Goal: Transaction & Acquisition: Purchase product/service

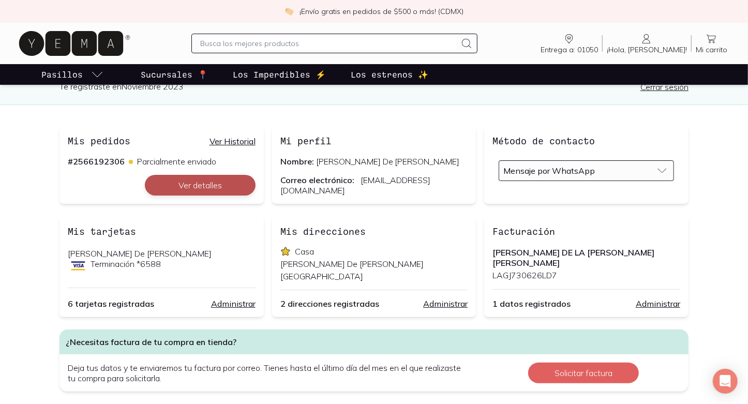
scroll to position [82, 0]
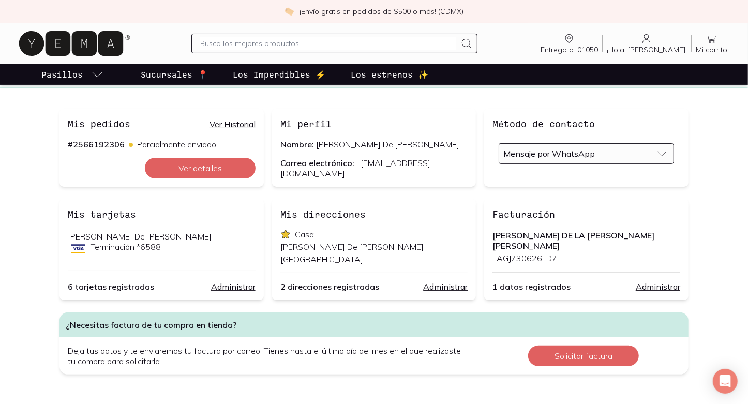
click at [241, 117] on div "Mis pedidos Ver Historial" at bounding box center [162, 123] width 188 height 13
click at [242, 122] on link "Ver Historial" at bounding box center [233, 124] width 46 height 10
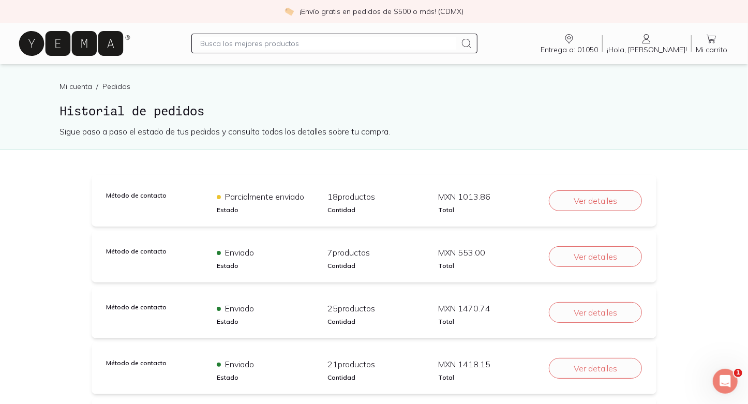
scroll to position [17, 0]
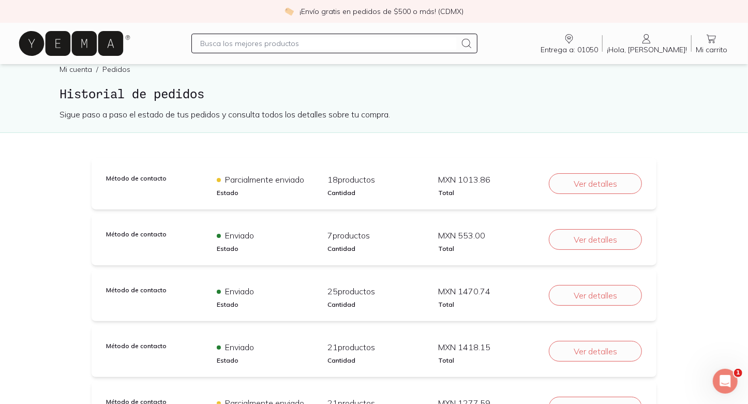
click at [337, 44] on input "text" at bounding box center [328, 43] width 256 height 12
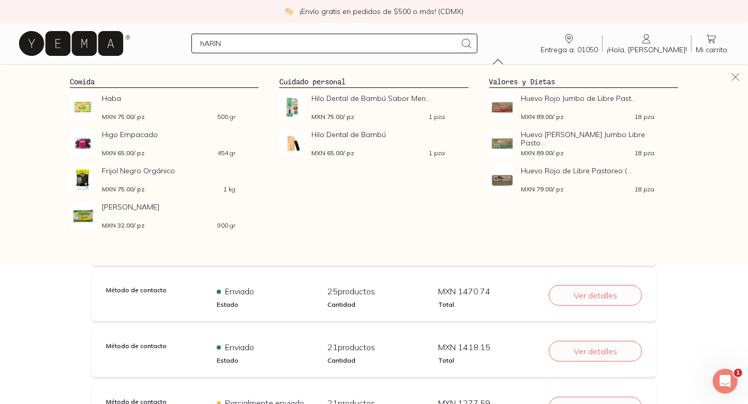
type input "hARINA"
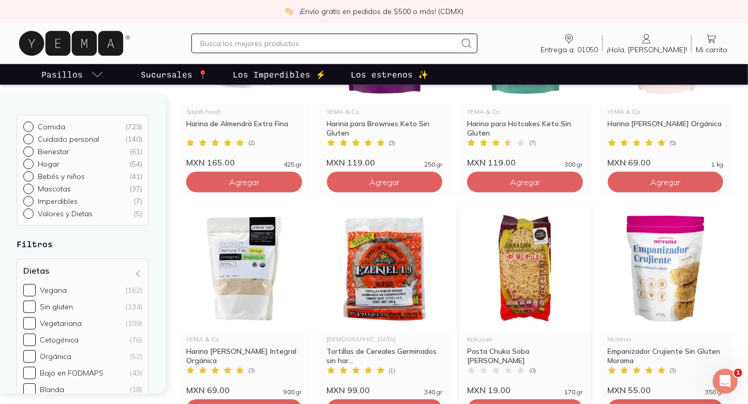
scroll to position [455, 0]
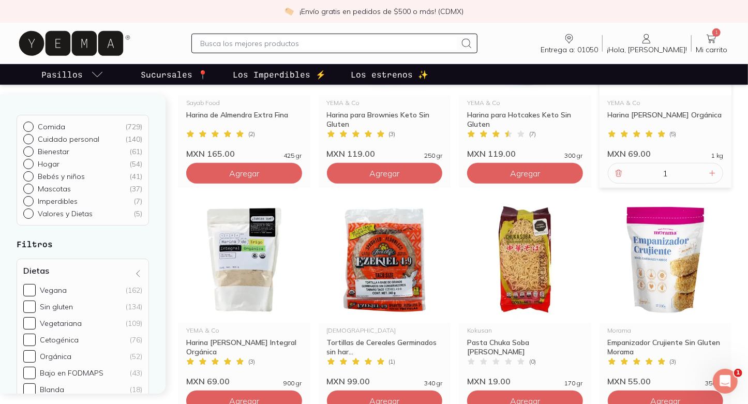
click at [367, 44] on input "text" at bounding box center [328, 43] width 256 height 12
type input "KONJAC"
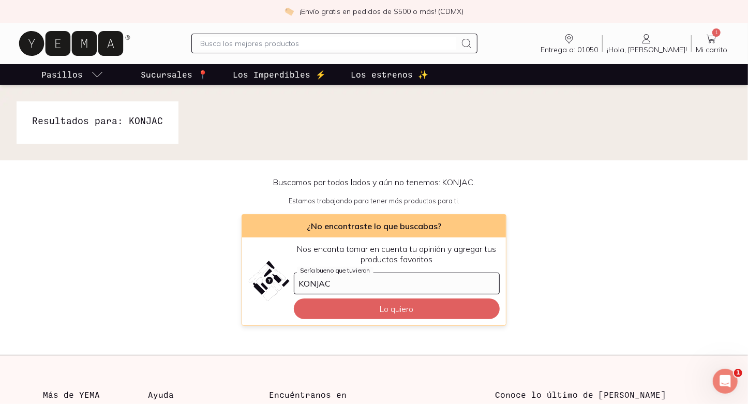
click at [292, 43] on input "text" at bounding box center [328, 43] width 256 height 12
type input "ACEITE [PERSON_NAME]"
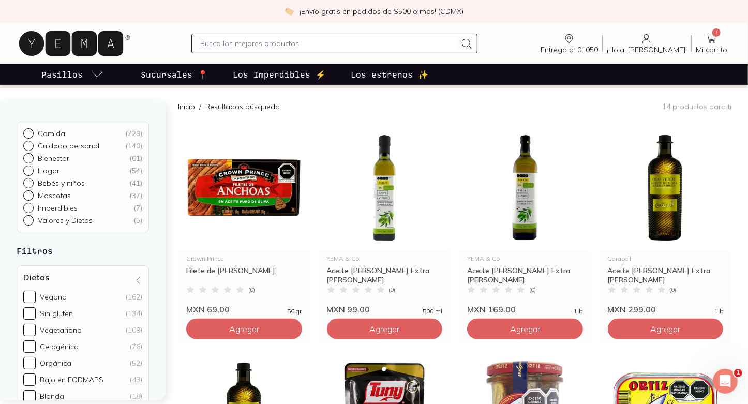
scroll to position [73, 0]
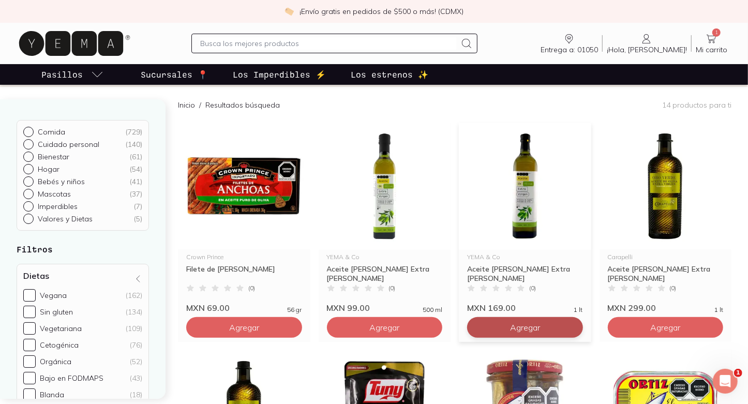
click at [302, 327] on button "Agregar" at bounding box center [244, 327] width 116 height 21
click at [345, 33] on div "Entrega a: 01050 01050 Buscar Buscar ¡Hola, [PERSON_NAME]! [PERSON_NAME] 2 Mi c…" at bounding box center [374, 43] width 715 height 33
click at [343, 43] on input "text" at bounding box center [328, 43] width 256 height 12
click at [339, 47] on input "text" at bounding box center [328, 43] width 256 height 12
type input "LAUREL"
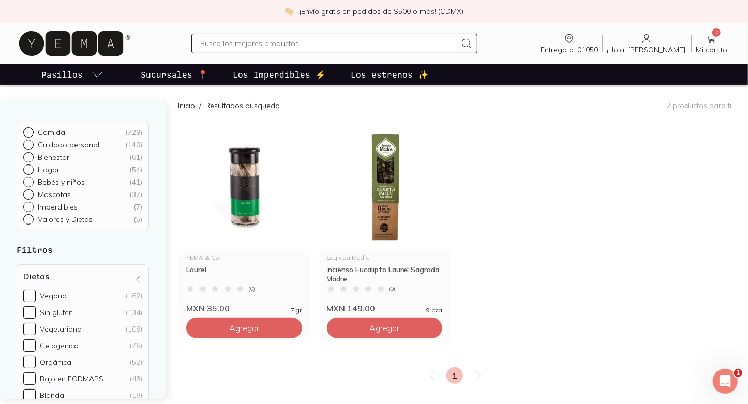
scroll to position [76, 0]
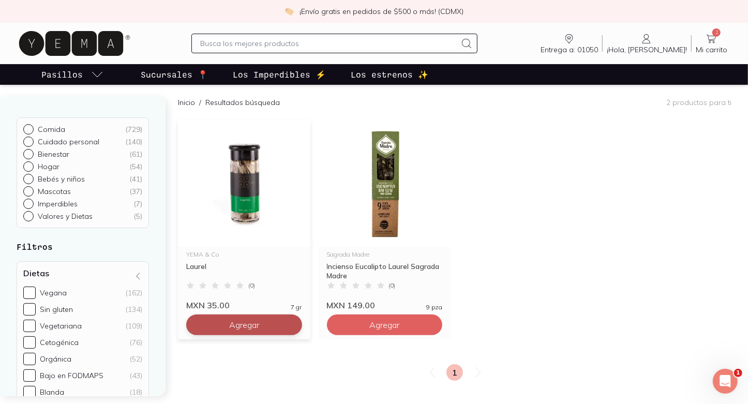
click at [242, 325] on span "Agregar" at bounding box center [244, 325] width 30 height 10
click at [341, 40] on input "text" at bounding box center [328, 43] width 256 height 12
type input "CEBOLLA"
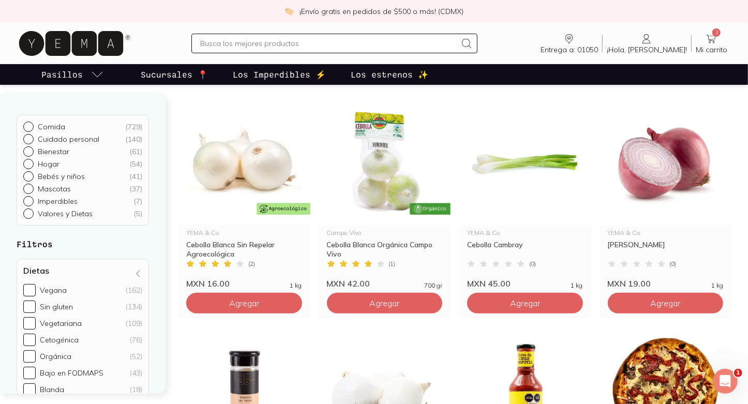
scroll to position [101, 0]
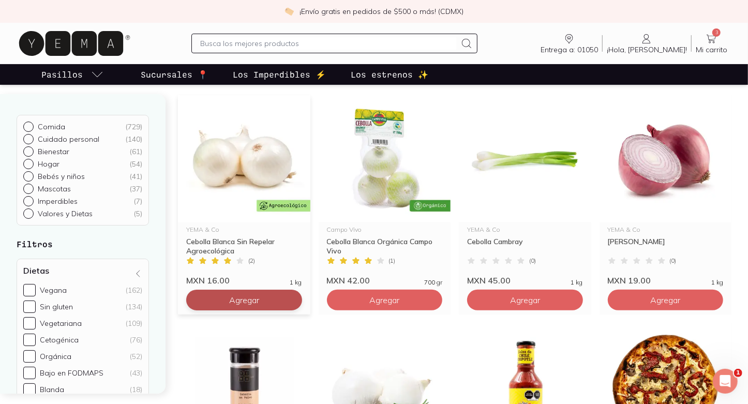
click at [275, 305] on button "Agregar" at bounding box center [244, 300] width 116 height 21
click at [291, 298] on icon at bounding box center [291, 300] width 5 height 5
click at [345, 45] on input "text" at bounding box center [328, 43] width 256 height 12
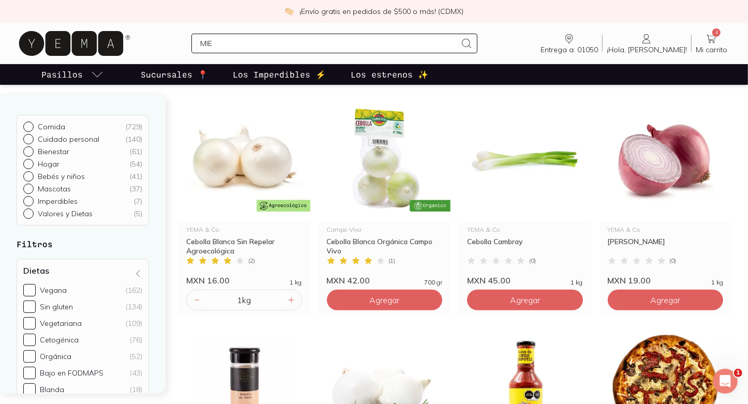
type input "MIEL"
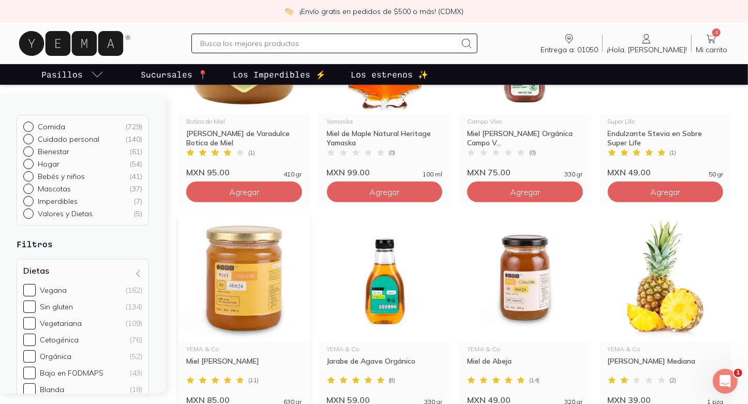
scroll to position [243, 0]
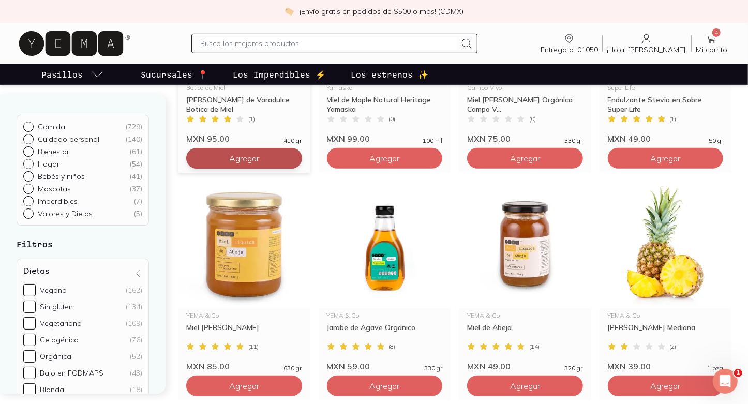
click at [270, 156] on button "Agregar" at bounding box center [244, 158] width 116 height 21
click at [329, 47] on input "text" at bounding box center [328, 43] width 256 height 12
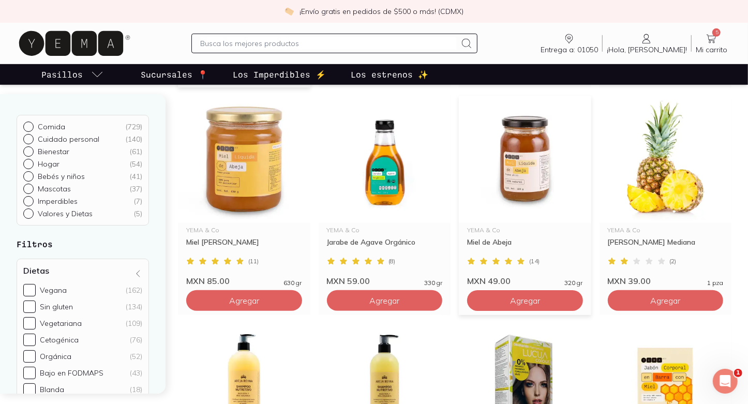
scroll to position [330, 0]
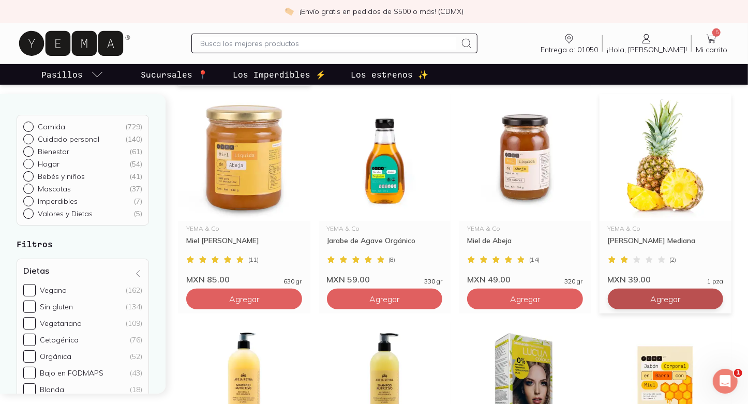
click at [443, 82] on button "Agregar" at bounding box center [385, 71] width 116 height 21
click at [344, 41] on input "text" at bounding box center [328, 43] width 256 height 12
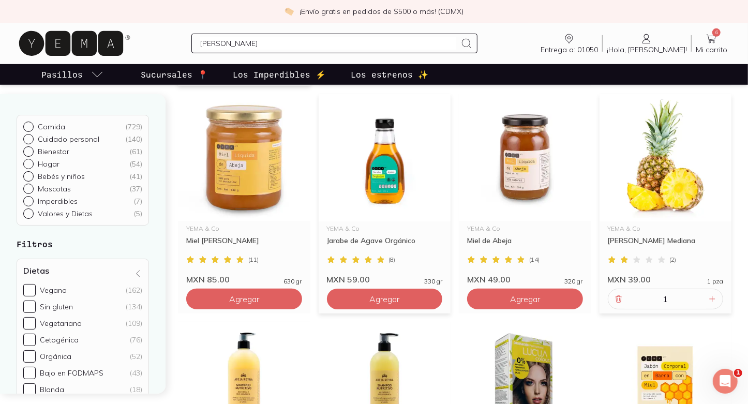
type input "[PERSON_NAME]"
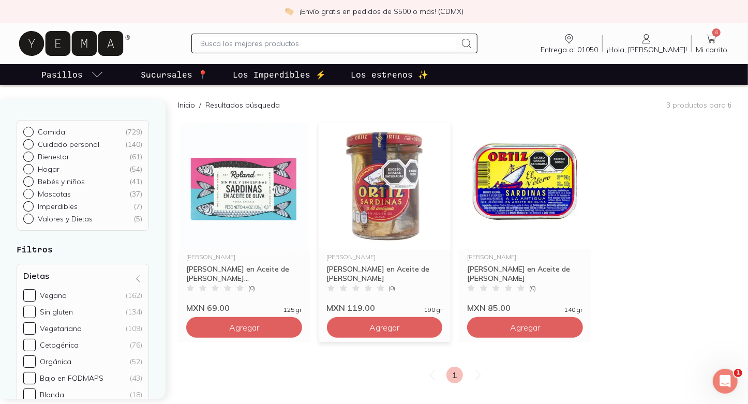
scroll to position [75, 0]
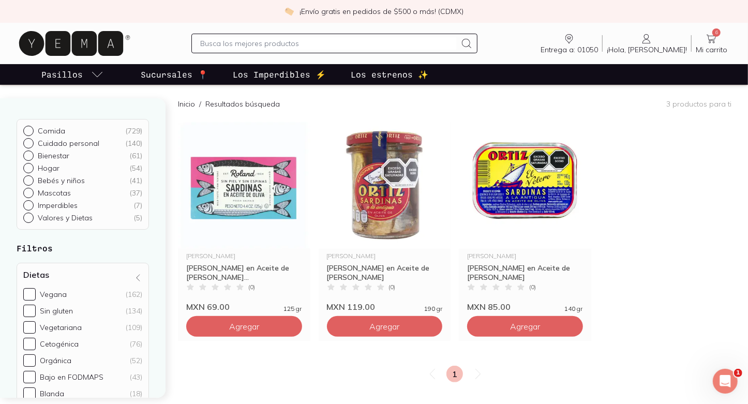
click at [324, 53] on div at bounding box center [334, 44] width 286 height 20
click at [322, 42] on input "text" at bounding box center [328, 43] width 256 height 12
type input "ATUN"
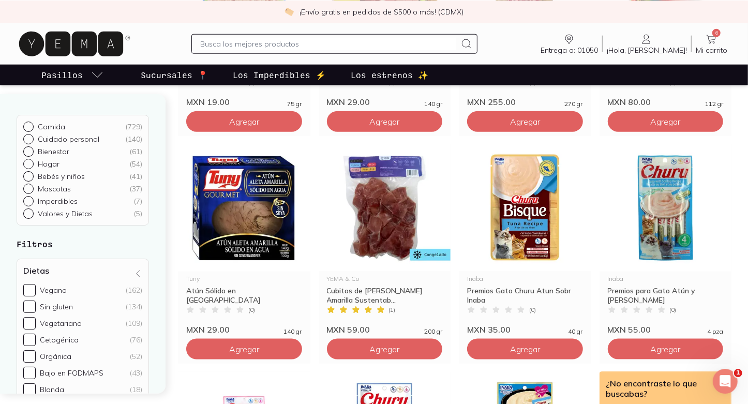
scroll to position [744, 0]
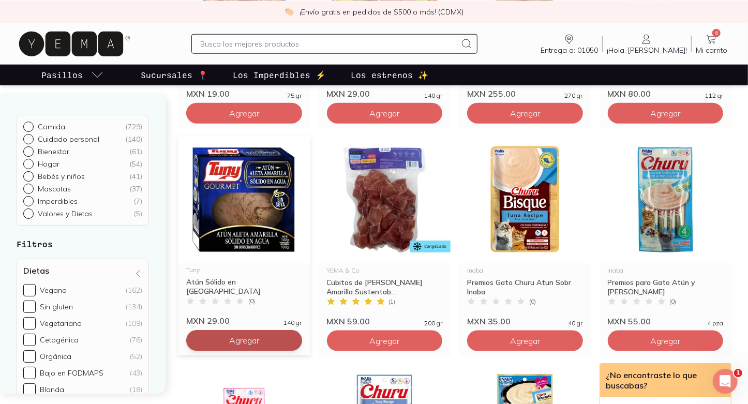
click at [279, 336] on input "2" at bounding box center [244, 341] width 82 height 20
click at [279, 336] on input "3" at bounding box center [244, 341] width 82 height 20
click at [279, 336] on input "4" at bounding box center [244, 341] width 82 height 20
click at [279, 336] on input "5" at bounding box center [244, 341] width 82 height 20
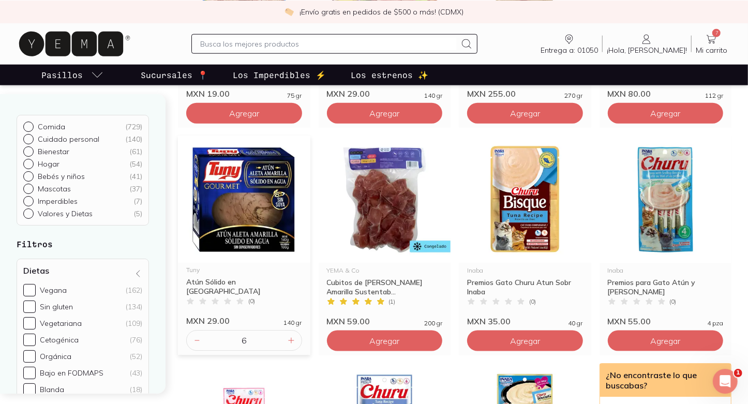
type input "6"
click at [279, 336] on input "6" at bounding box center [244, 341] width 82 height 20
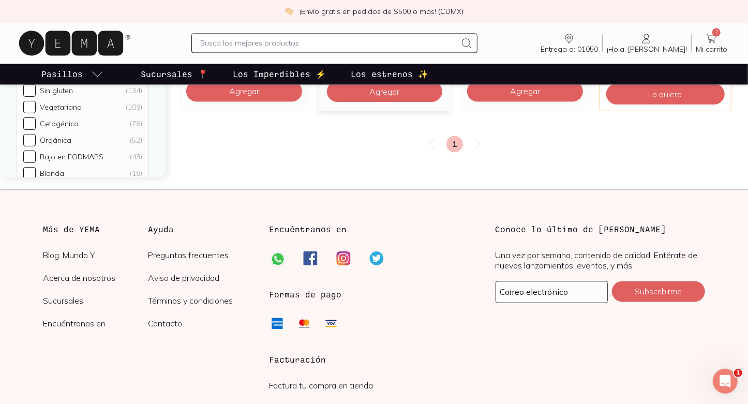
scroll to position [1205, 0]
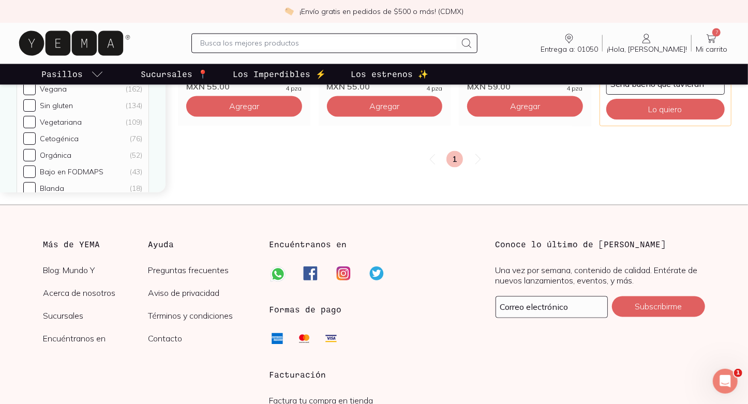
click at [335, 47] on input "text" at bounding box center [328, 43] width 256 height 12
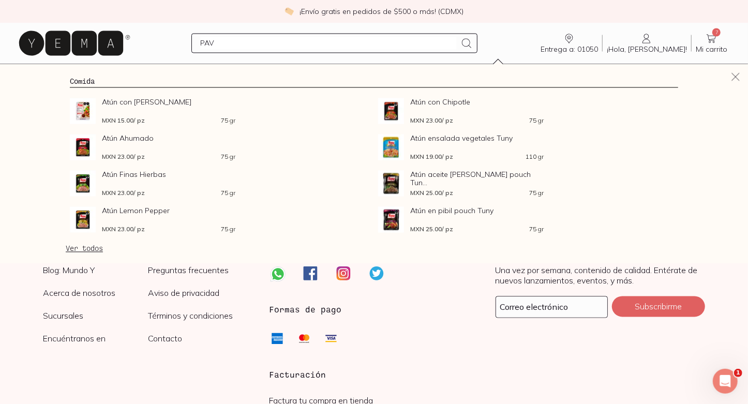
type input "PAVO"
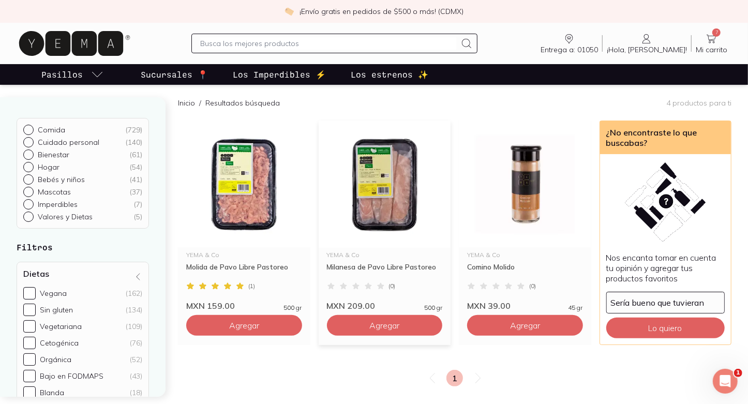
scroll to position [107, 0]
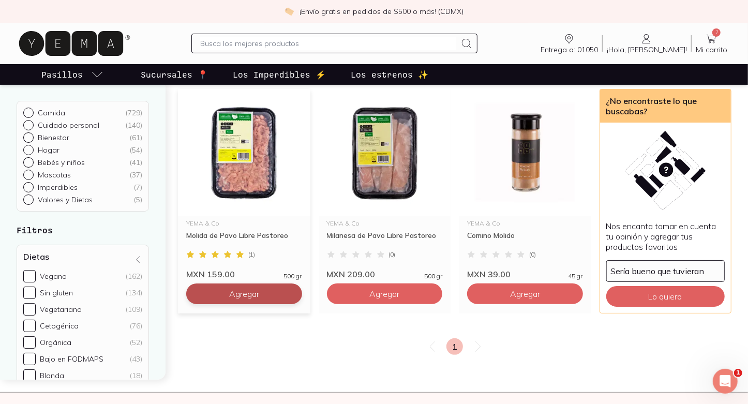
click at [265, 294] on button "Agregar" at bounding box center [244, 294] width 116 height 21
click at [344, 39] on input "text" at bounding box center [328, 43] width 256 height 12
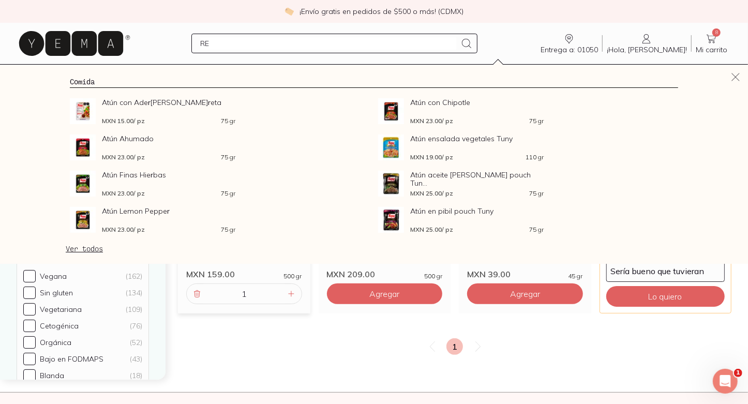
type input "RES"
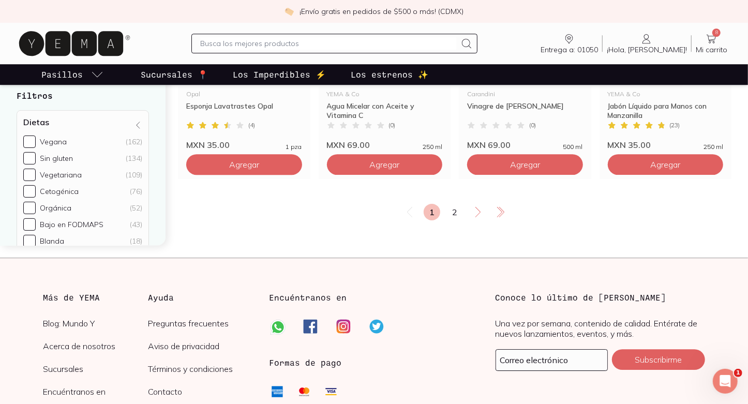
scroll to position [1971, 0]
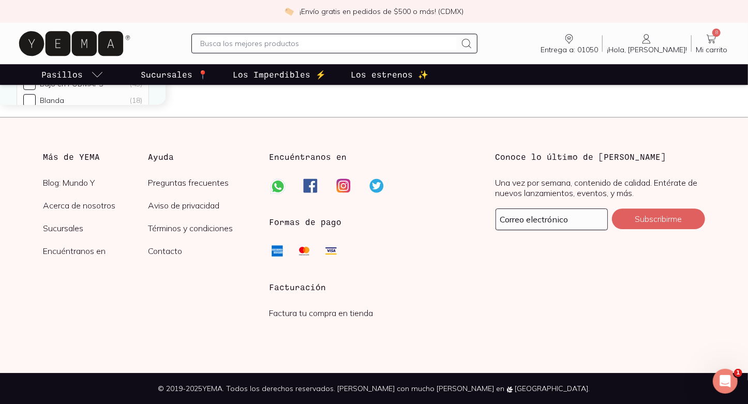
click at [264, 46] on input "text" at bounding box center [328, 43] width 256 height 12
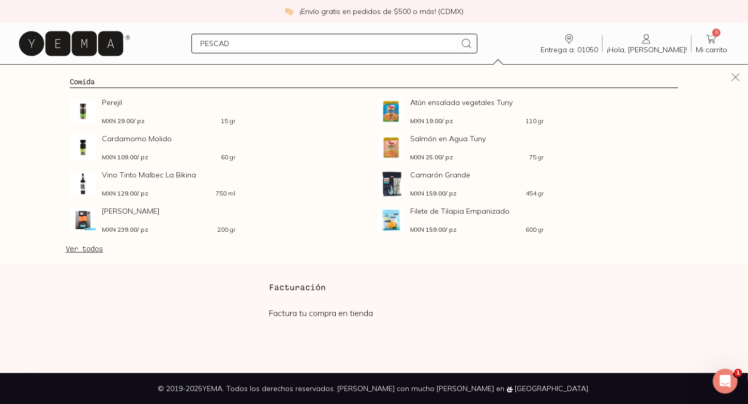
type input "PESCADO"
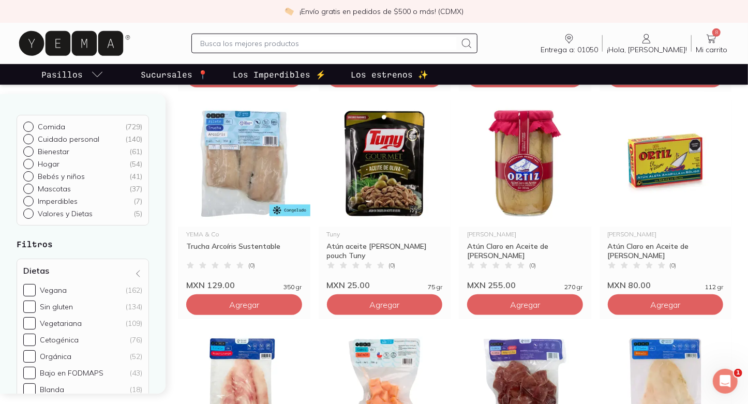
scroll to position [554, 0]
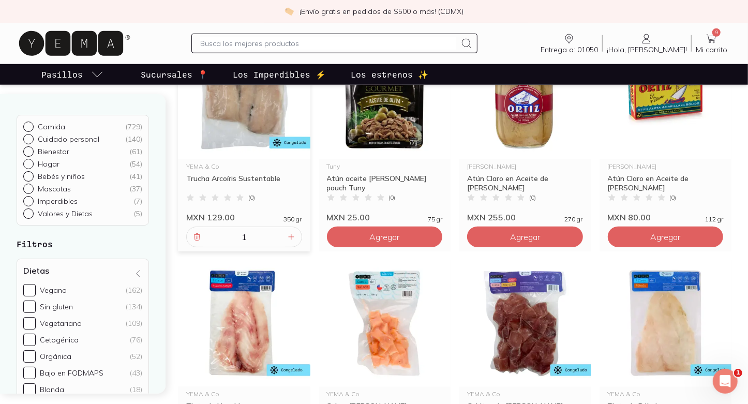
scroll to position [620, 0]
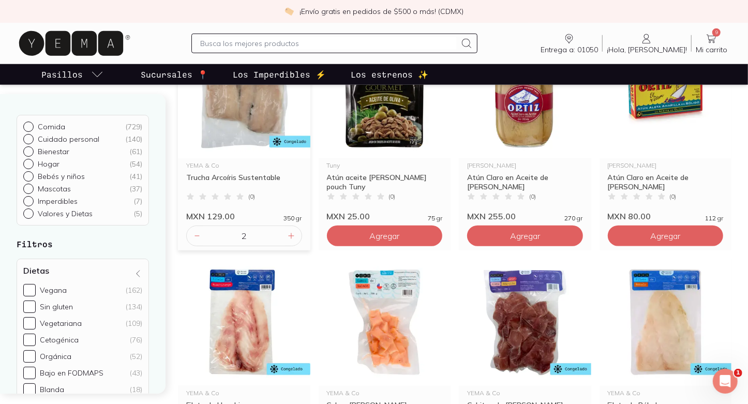
type input "2"
click at [281, 234] on input "2" at bounding box center [244, 236] width 82 height 20
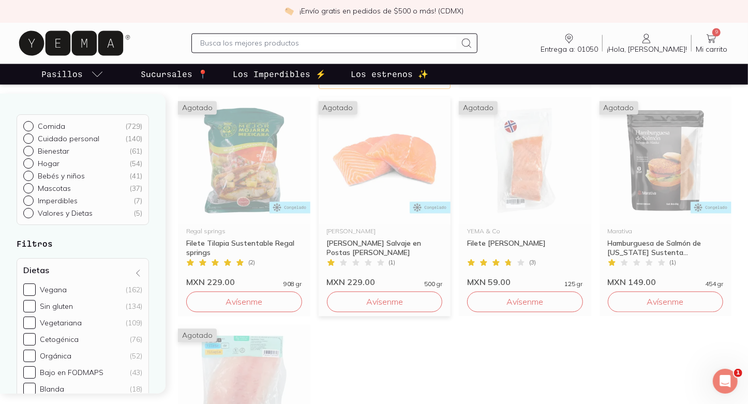
scroll to position [1206, 0]
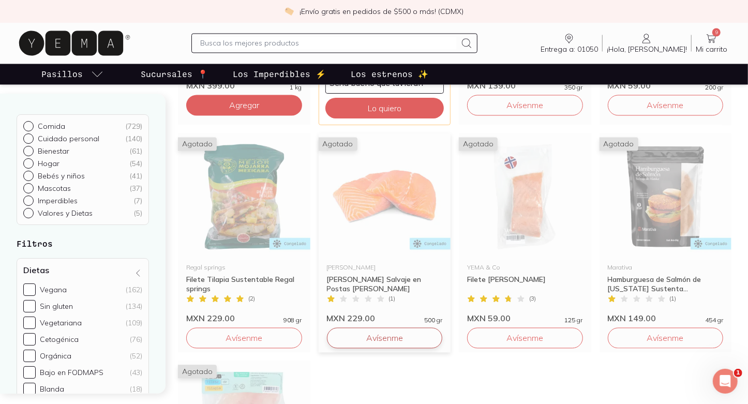
click at [413, 340] on button "Avísenme" at bounding box center [385, 338] width 116 height 21
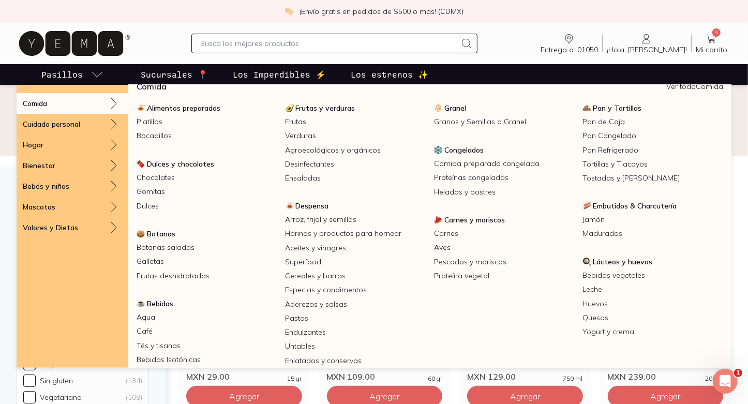
scroll to position [0, 0]
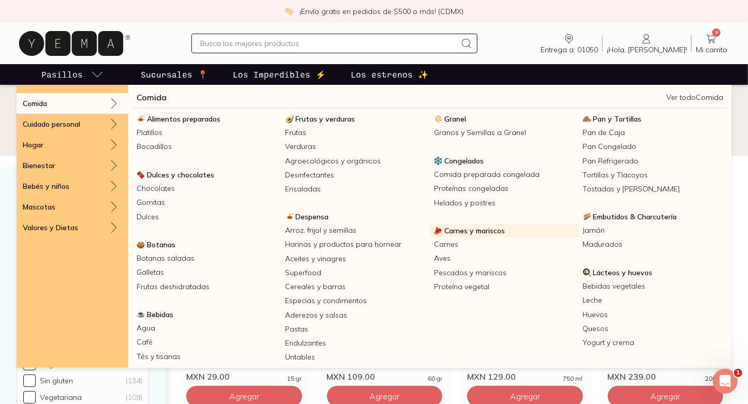
click at [454, 232] on span "Carnes y mariscos" at bounding box center [475, 230] width 61 height 9
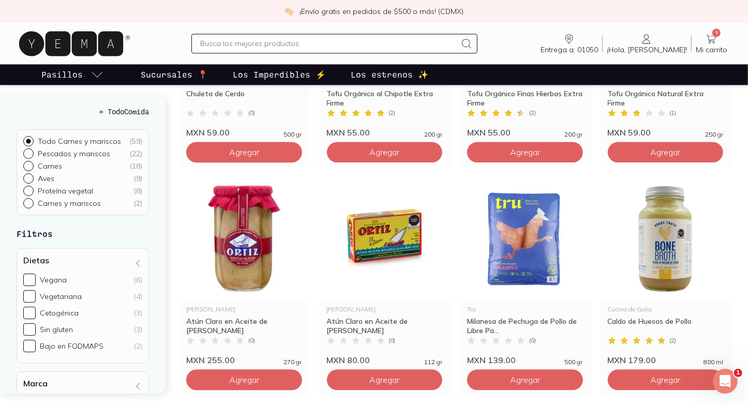
scroll to position [1402, 0]
click at [257, 48] on input "text" at bounding box center [328, 43] width 256 height 12
type input "BOLSA DE BASURA"
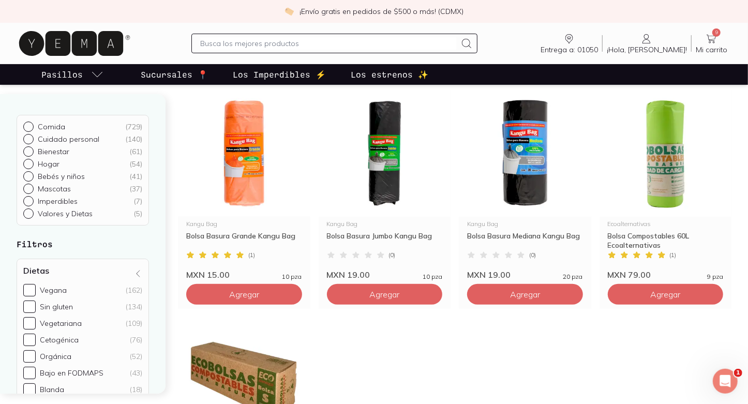
scroll to position [109, 0]
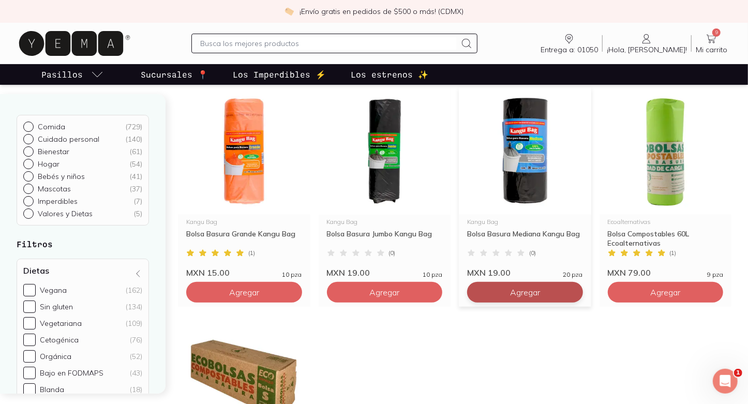
click at [302, 295] on button "Agregar" at bounding box center [244, 292] width 116 height 21
click at [245, 45] on input "text" at bounding box center [328, 43] width 256 height 12
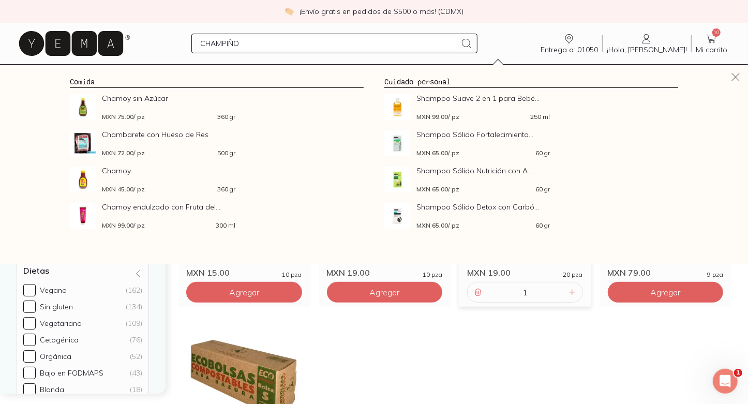
type input "CHAMPIÑON"
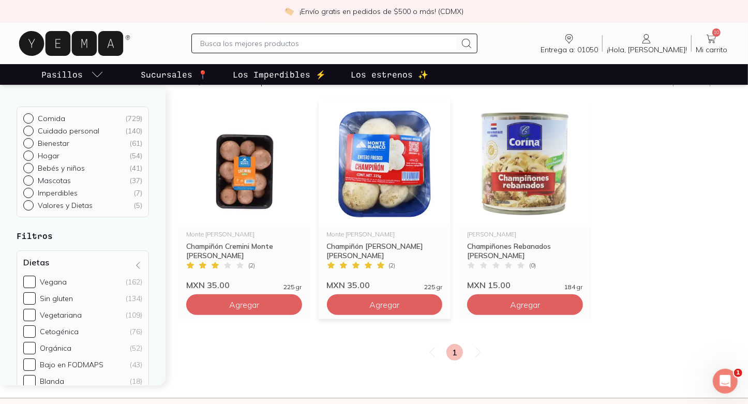
scroll to position [98, 0]
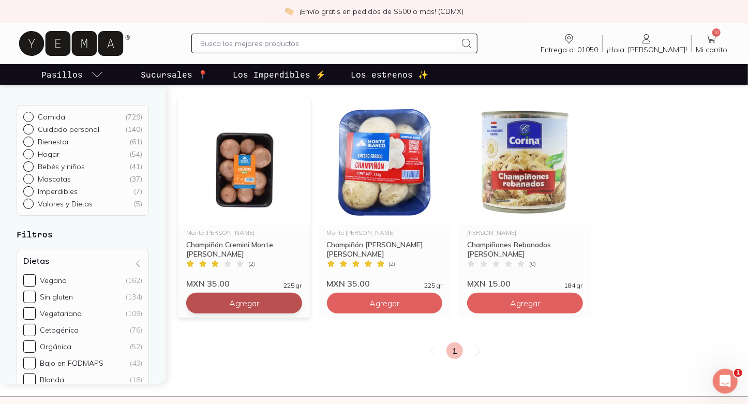
click at [287, 299] on button "Agregar" at bounding box center [244, 303] width 116 height 21
click at [300, 46] on input "text" at bounding box center [328, 43] width 256 height 12
click at [300, 44] on input "text" at bounding box center [328, 43] width 256 height 12
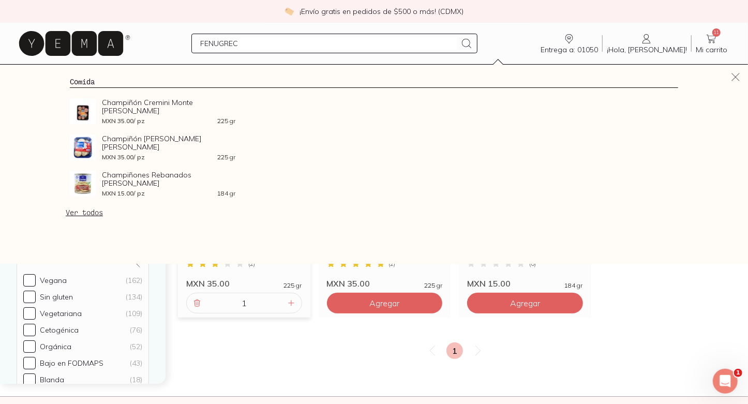
type input "FENUGRECO"
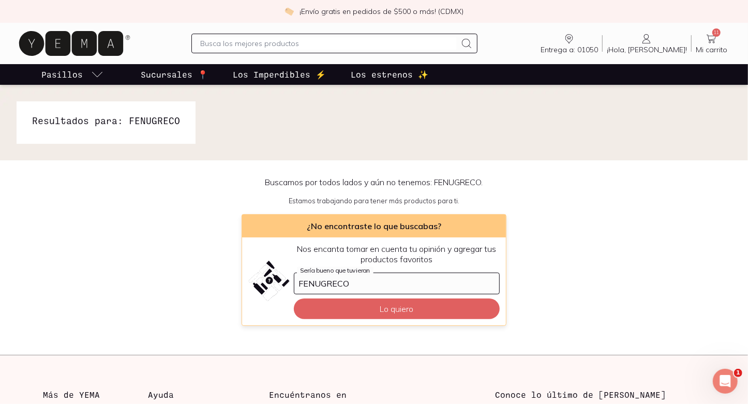
click at [715, 35] on span "11" at bounding box center [717, 32] width 8 height 8
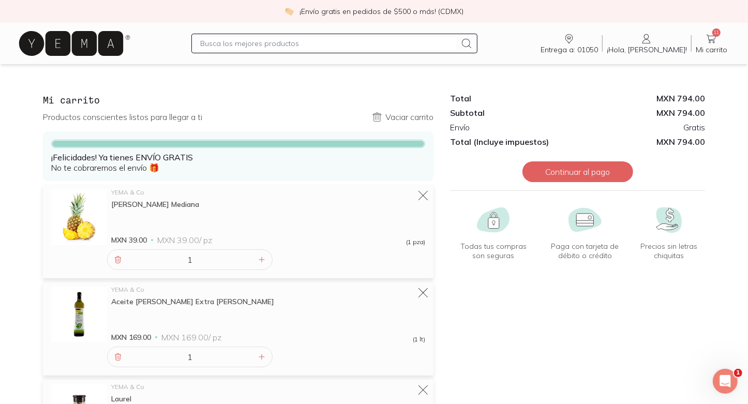
click at [347, 42] on input "text" at bounding box center [328, 43] width 256 height 12
type input "CONGELADO"
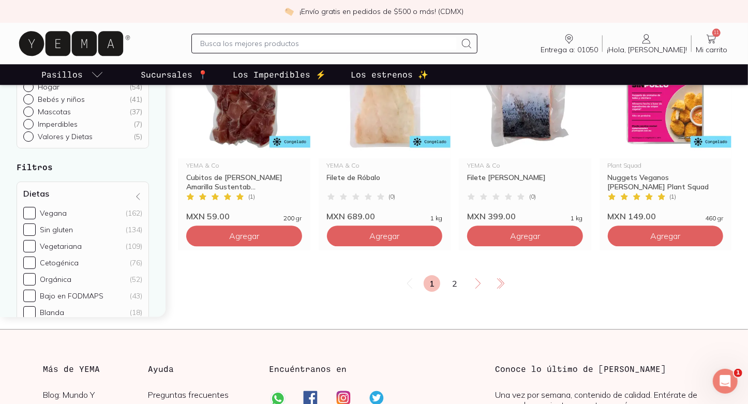
scroll to position [1760, 0]
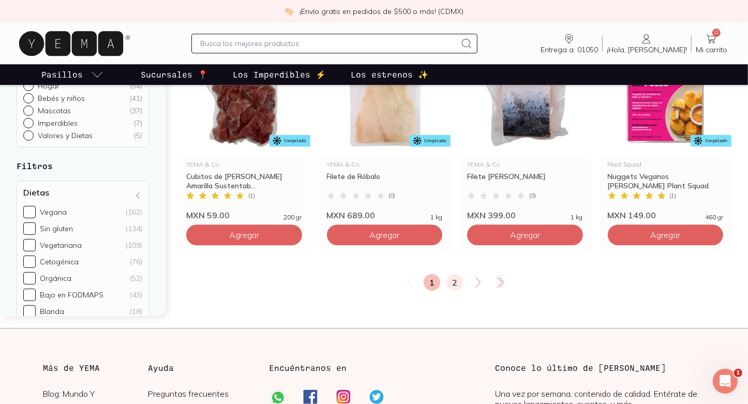
click at [454, 287] on link "2" at bounding box center [455, 282] width 17 height 17
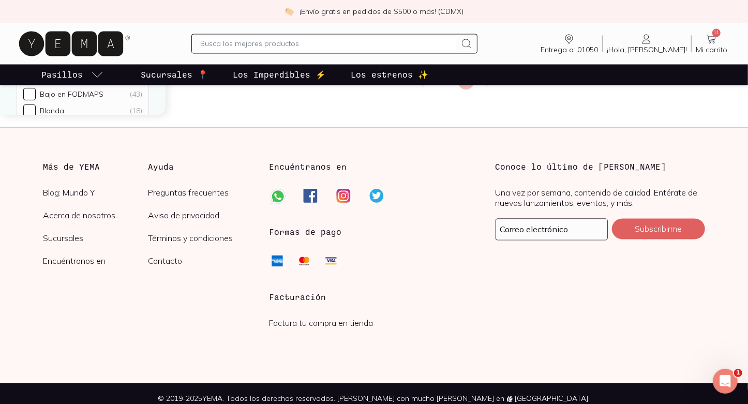
scroll to position [1293, 0]
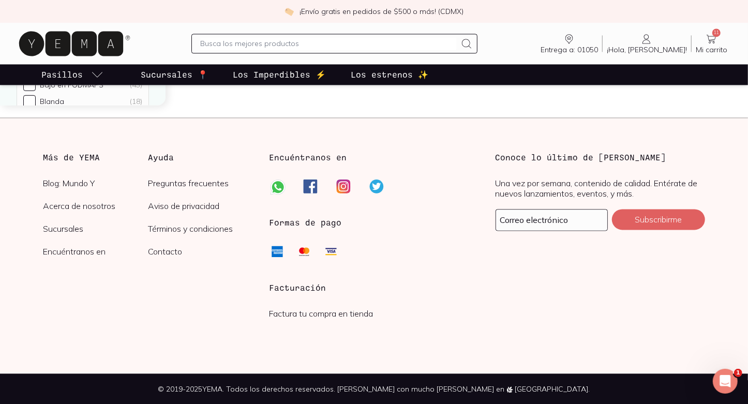
click at [273, 68] on link "Los Imperdibles ⚡️" at bounding box center [279, 74] width 97 height 21
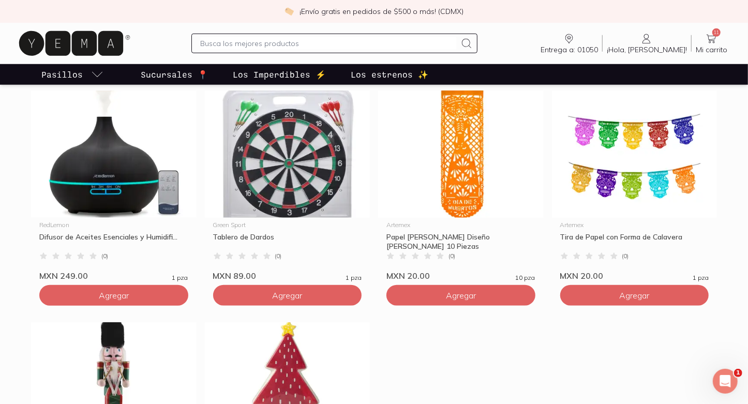
scroll to position [529, 0]
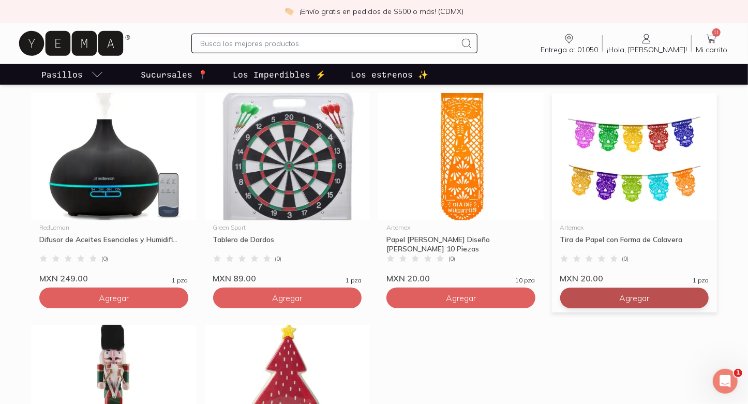
click at [595, 298] on button "Agregar" at bounding box center [634, 298] width 149 height 21
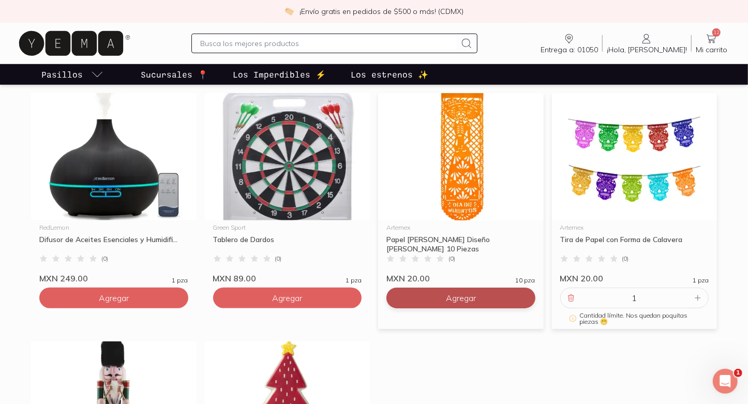
click at [482, 295] on button "Agregar" at bounding box center [461, 298] width 149 height 21
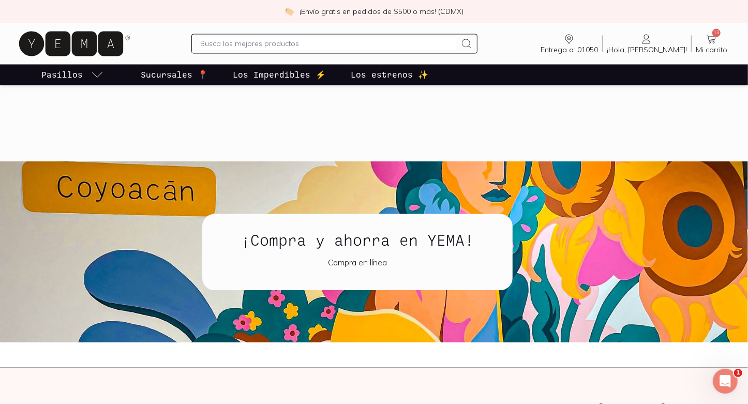
scroll to position [1174, 0]
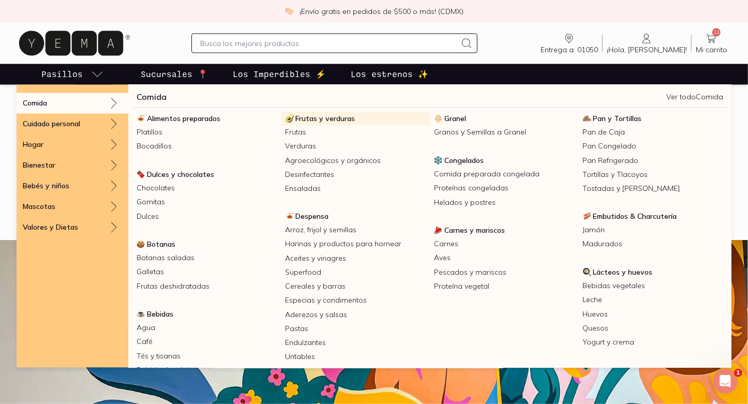
click at [297, 117] on span "Frutas y verduras" at bounding box center [326, 118] width 60 height 9
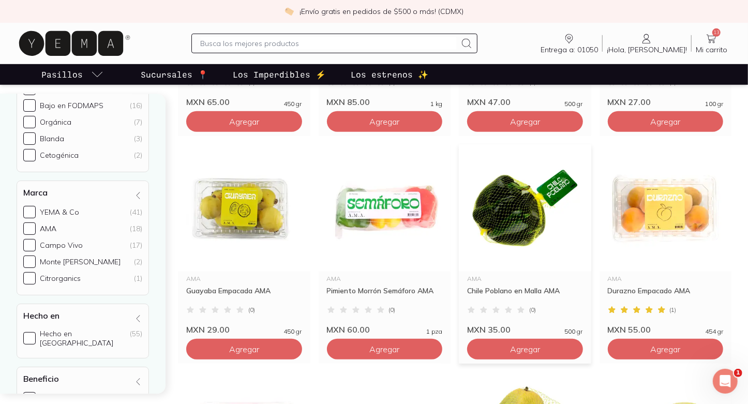
scroll to position [321, 0]
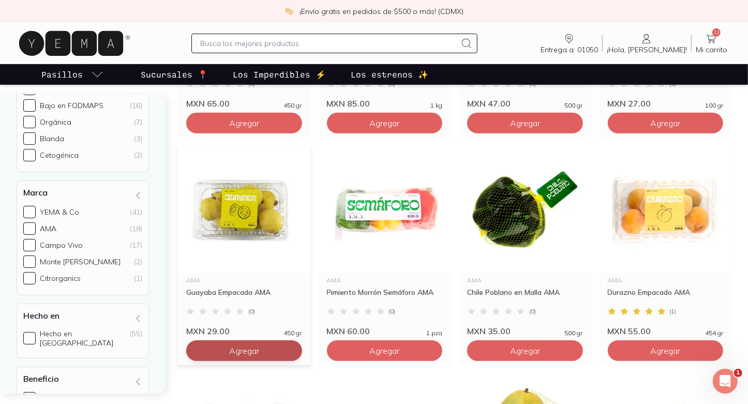
click at [285, 134] on button "Agregar" at bounding box center [244, 123] width 116 height 21
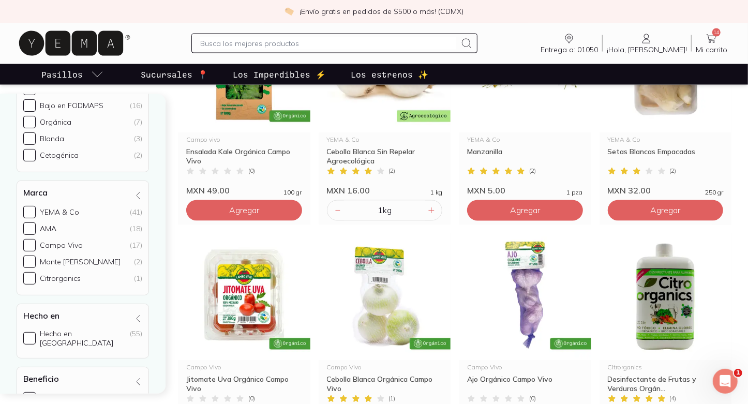
scroll to position [1142, 0]
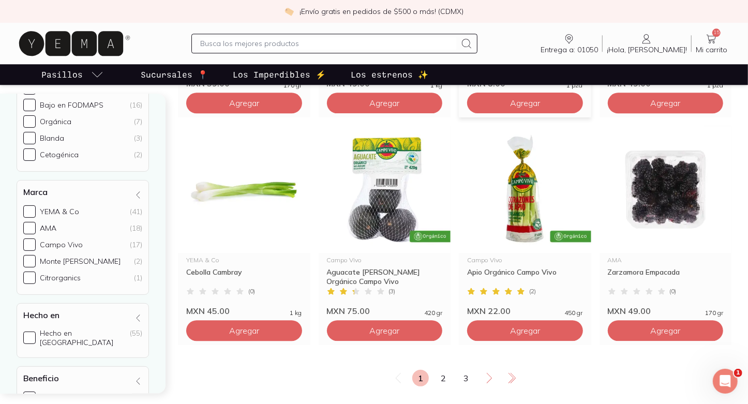
scroll to position [1744, 0]
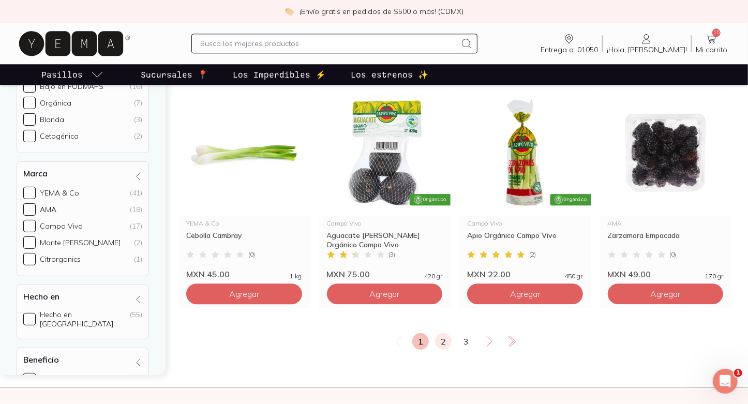
click at [443, 333] on link "2" at bounding box center [443, 341] width 17 height 17
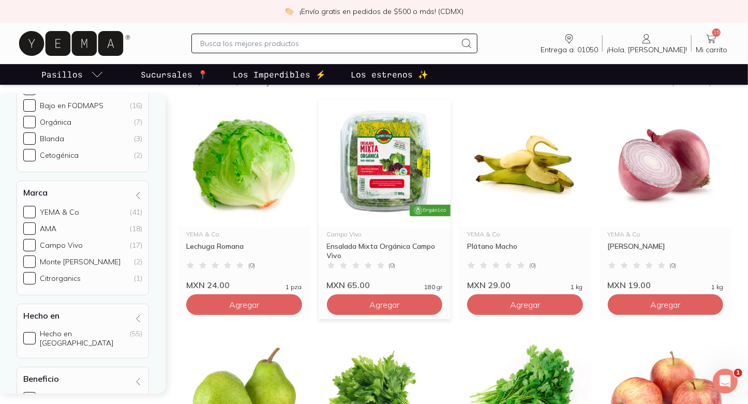
scroll to position [144, 0]
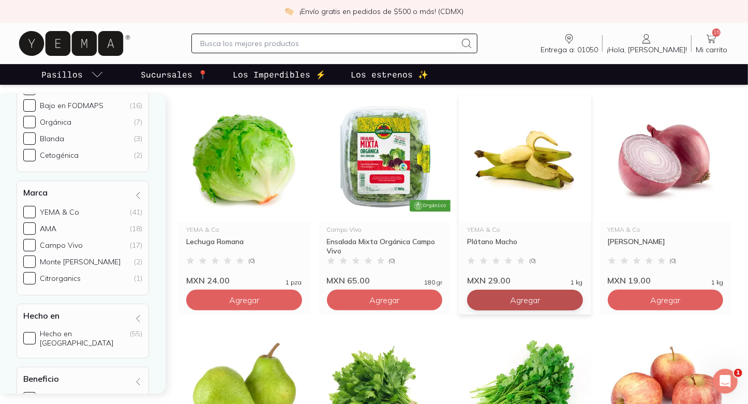
click at [259, 295] on span "Agregar" at bounding box center [244, 300] width 30 height 10
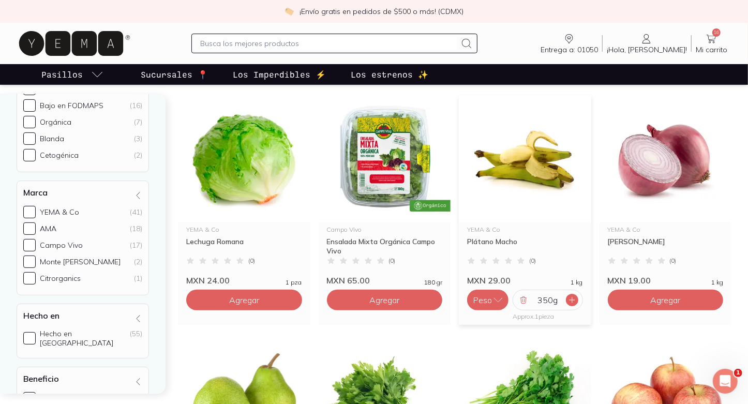
click at [574, 296] on icon at bounding box center [572, 300] width 8 height 8
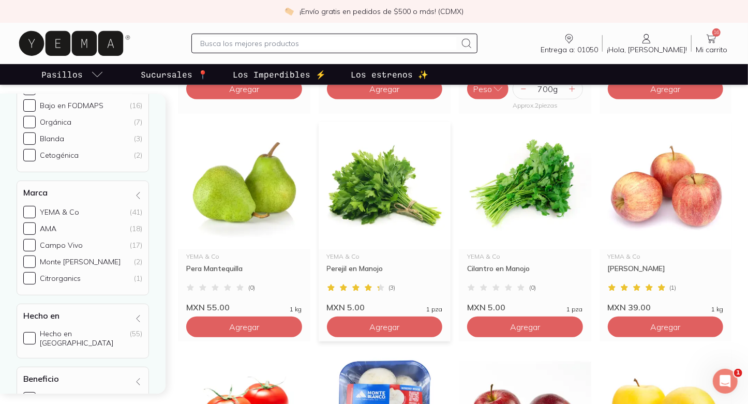
scroll to position [370, 0]
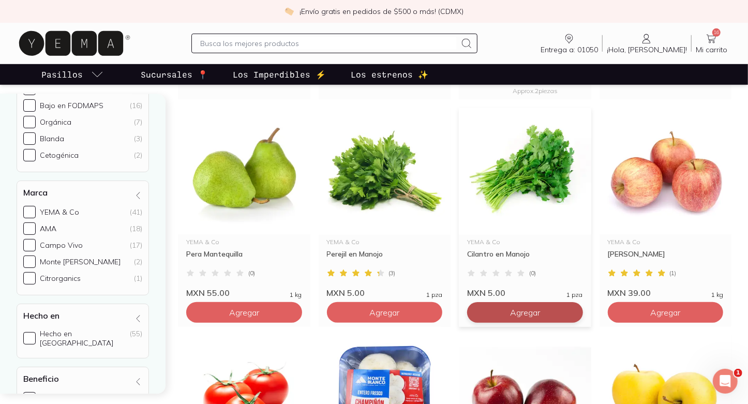
click at [302, 85] on button "Agregar" at bounding box center [244, 74] width 116 height 21
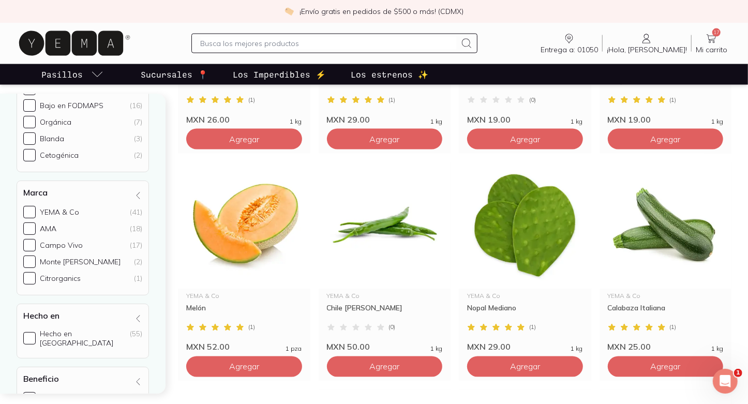
scroll to position [1003, 0]
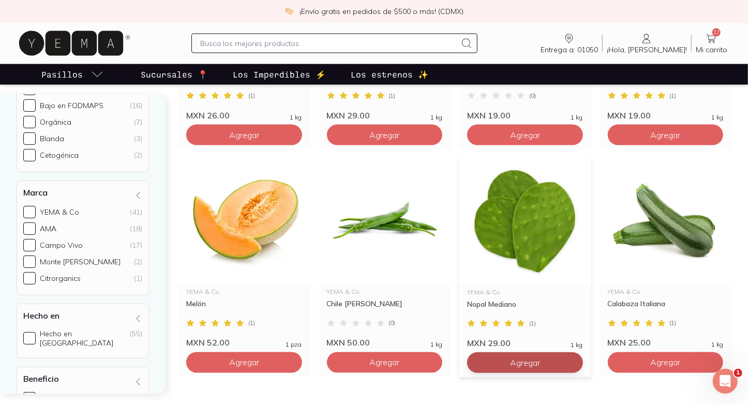
click at [580, 352] on div "115 g" at bounding box center [548, 362] width 70 height 21
click at [577, 357] on div at bounding box center [572, 363] width 12 height 12
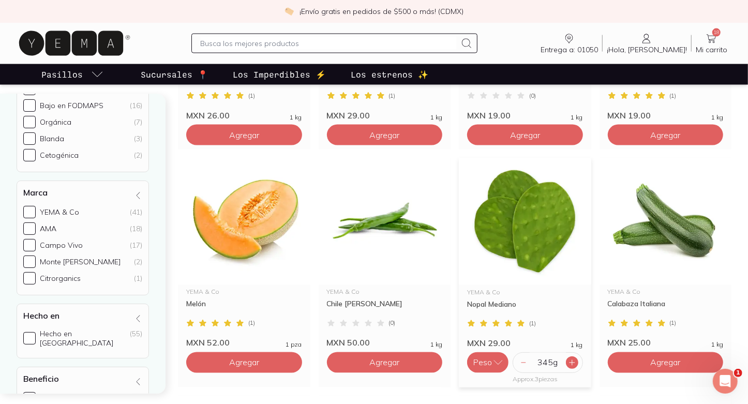
click at [577, 357] on div at bounding box center [572, 363] width 12 height 12
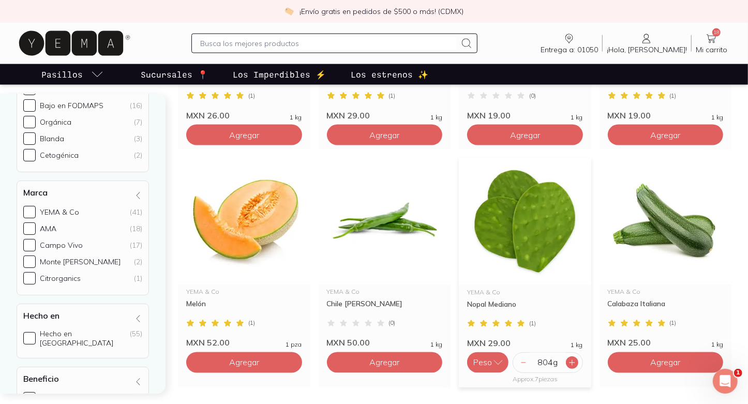
click at [577, 357] on div at bounding box center [572, 363] width 12 height 12
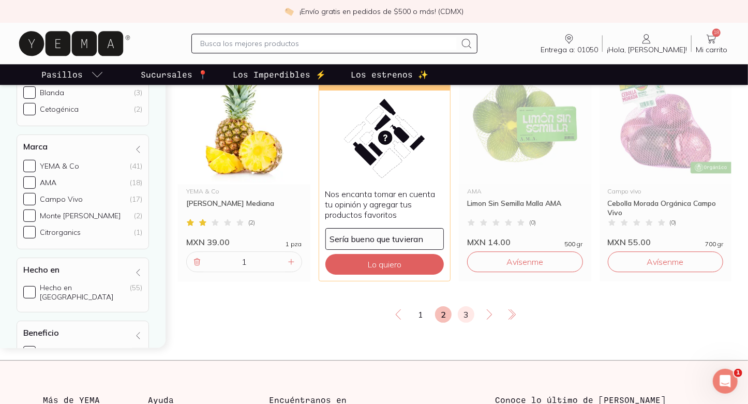
click at [467, 306] on link "3" at bounding box center [466, 314] width 17 height 17
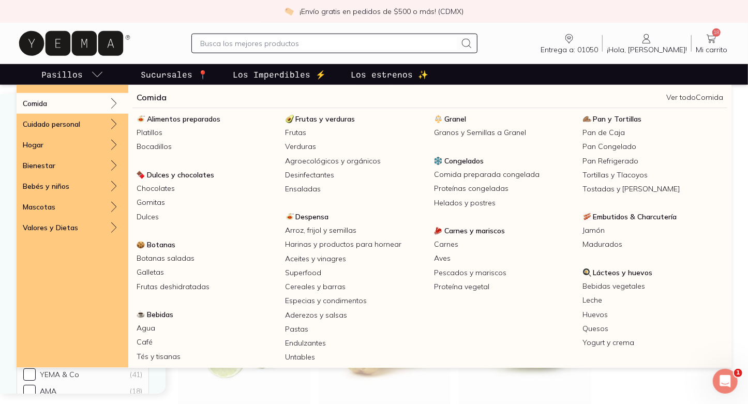
click at [63, 75] on p "Pasillos" at bounding box center [61, 74] width 41 height 12
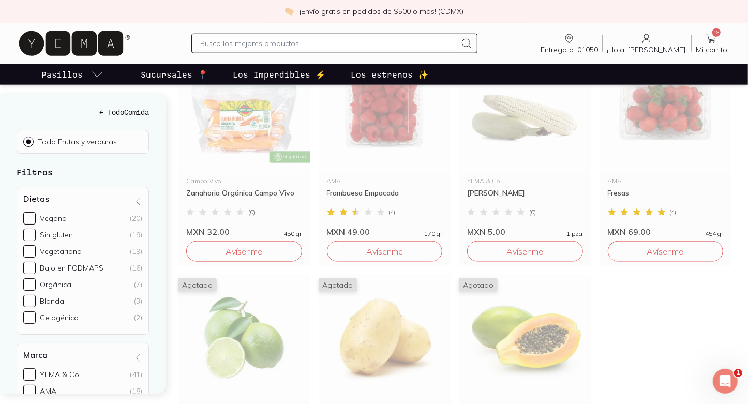
click at [707, 39] on icon at bounding box center [711, 39] width 12 height 12
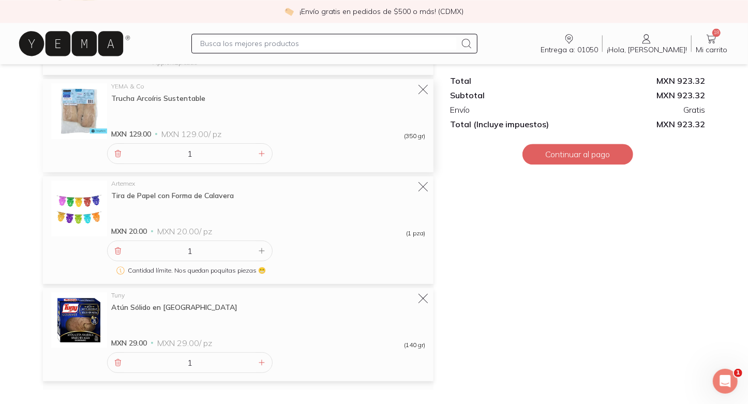
scroll to position [1577, 0]
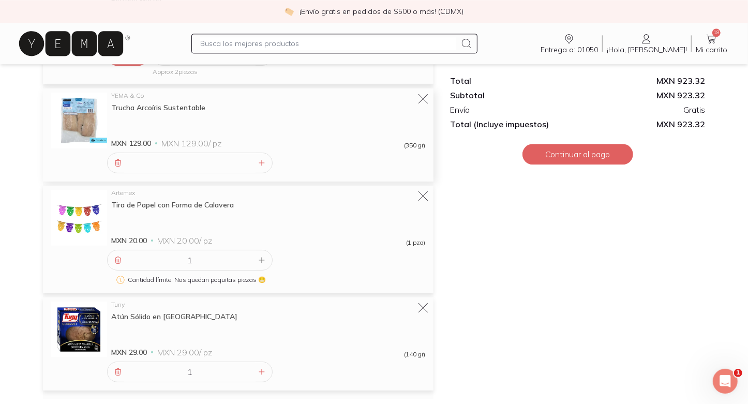
click at [254, 165] on input "number" at bounding box center [189, 163] width 131 height 20
click at [214, 174] on div "YEMA & Co Trucha Arcoíris Sustentable MXN 129.00 MXN 129.00 / pz (350 gr)" at bounding box center [238, 134] width 391 height 93
click at [214, 168] on input "number" at bounding box center [189, 163] width 131 height 20
click at [247, 168] on input "number" at bounding box center [189, 163] width 131 height 20
click at [251, 168] on input "number" at bounding box center [189, 163] width 131 height 20
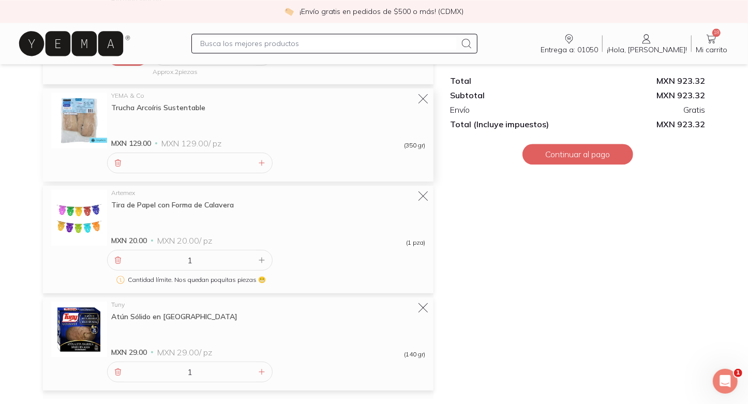
click at [210, 165] on input "number" at bounding box center [189, 163] width 131 height 20
type input "1"
drag, startPoint x: 215, startPoint y: 167, endPoint x: 154, endPoint y: 166, distance: 61.1
click at [154, 166] on input "1" at bounding box center [189, 163] width 131 height 20
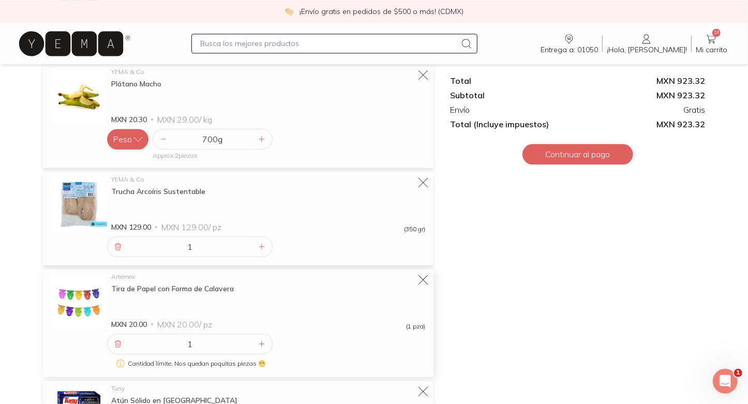
scroll to position [1466, 0]
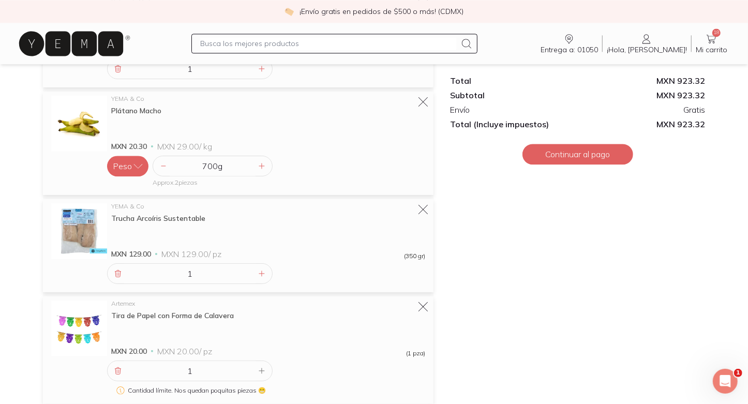
click at [270, 47] on input "text" at bounding box center [328, 43] width 256 height 12
type input "PROTEINA"
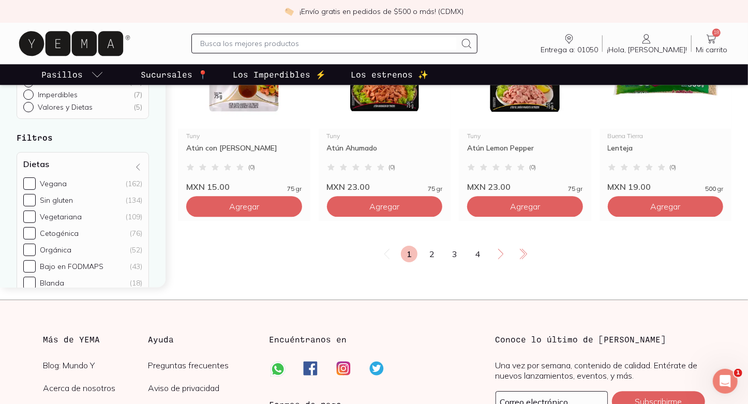
scroll to position [1789, 0]
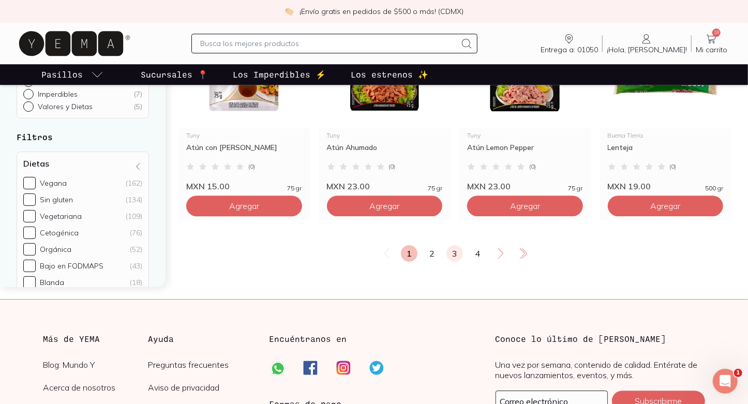
click at [454, 253] on link "3" at bounding box center [455, 253] width 17 height 17
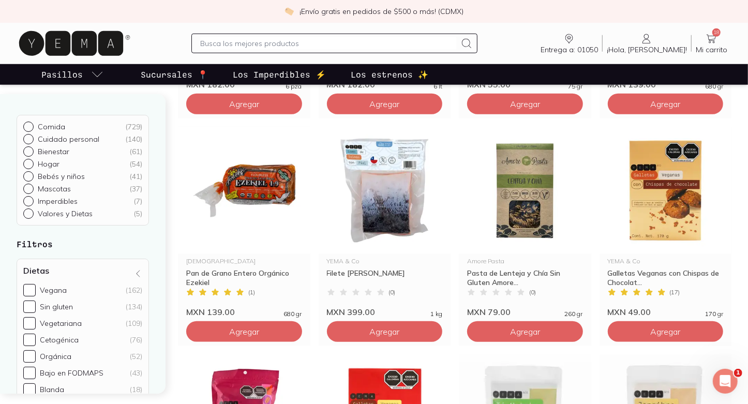
scroll to position [533, 0]
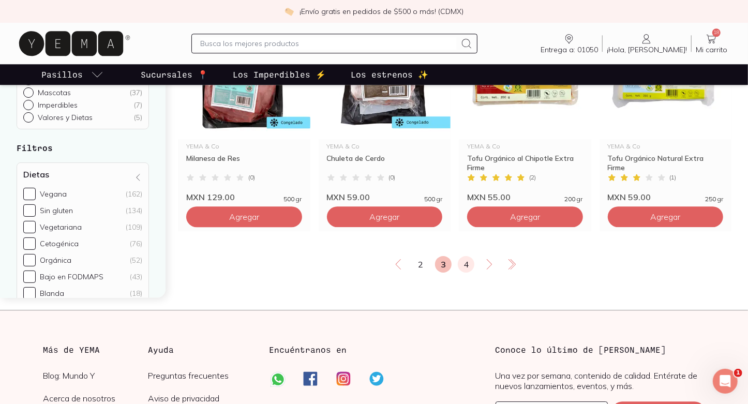
click at [464, 267] on link "4" at bounding box center [466, 264] width 17 height 17
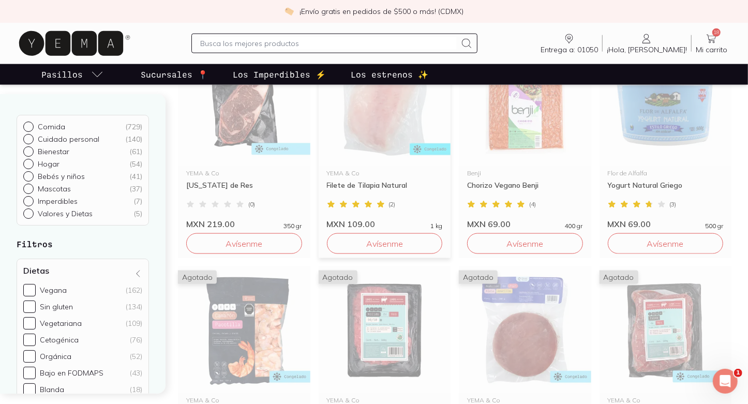
scroll to position [858, 0]
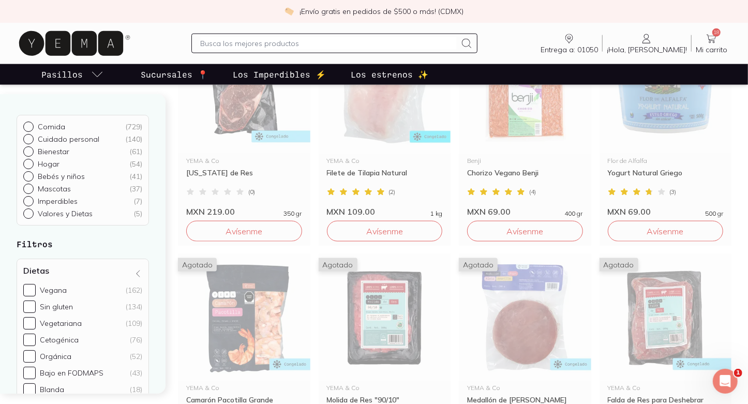
click at [348, 49] on input "text" at bounding box center [328, 43] width 256 height 12
type input "POLLO"
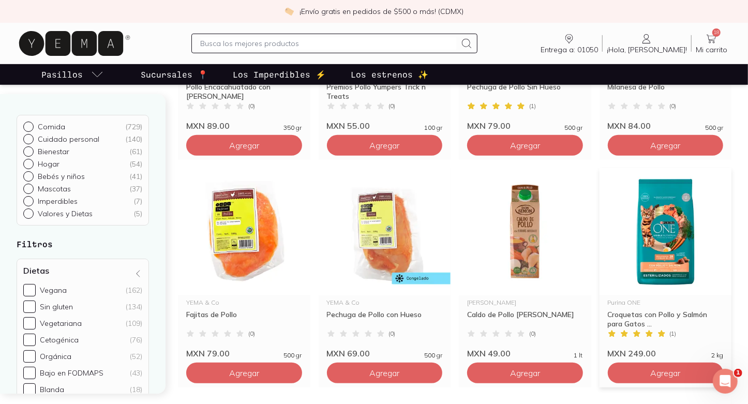
scroll to position [258, 0]
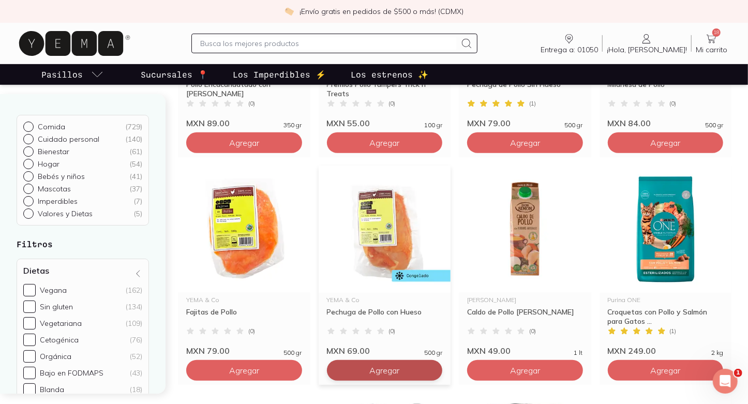
click at [302, 153] on button "Agregar" at bounding box center [244, 142] width 116 height 21
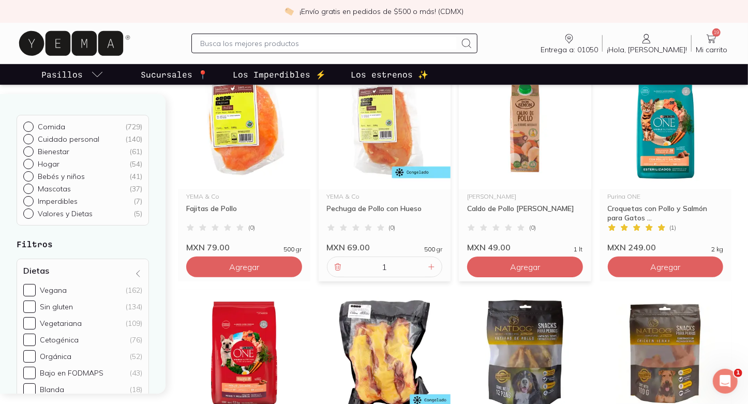
scroll to position [361, 0]
click at [340, 265] on icon at bounding box center [338, 267] width 8 height 8
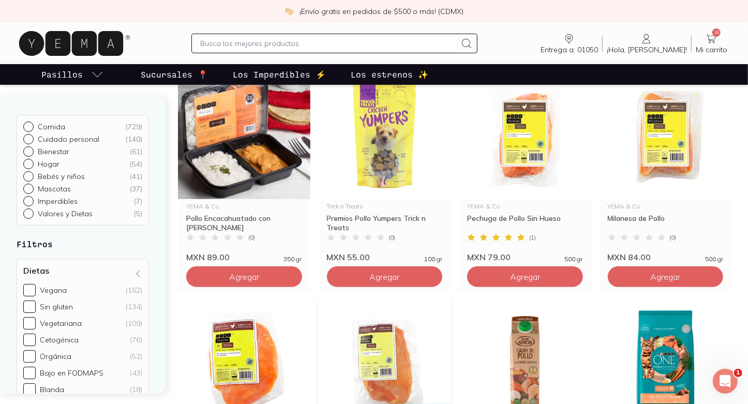
scroll to position [129, 0]
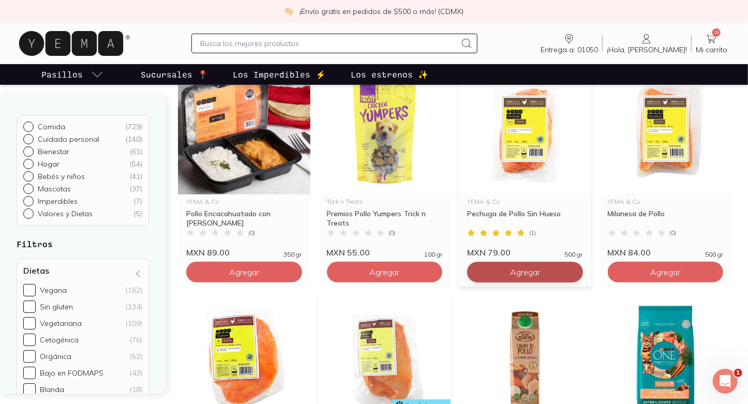
click at [259, 268] on span "Agregar" at bounding box center [244, 272] width 30 height 10
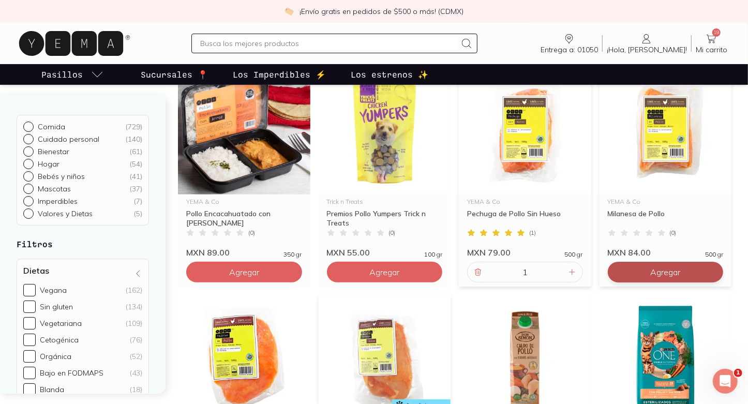
click at [302, 266] on button "Agregar" at bounding box center [244, 272] width 116 height 21
click at [713, 38] on icon at bounding box center [711, 39] width 12 height 12
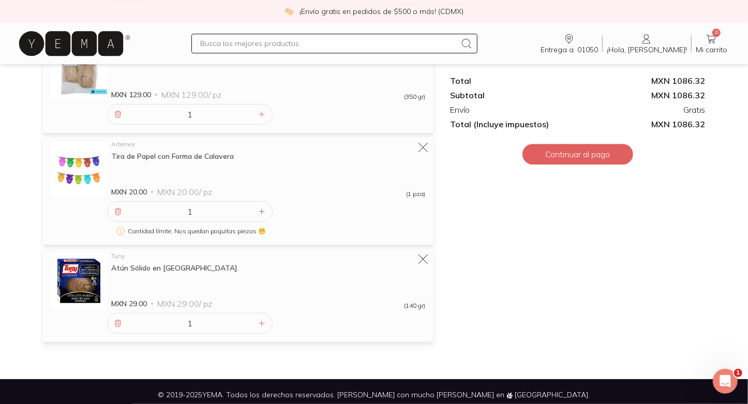
scroll to position [1826, 0]
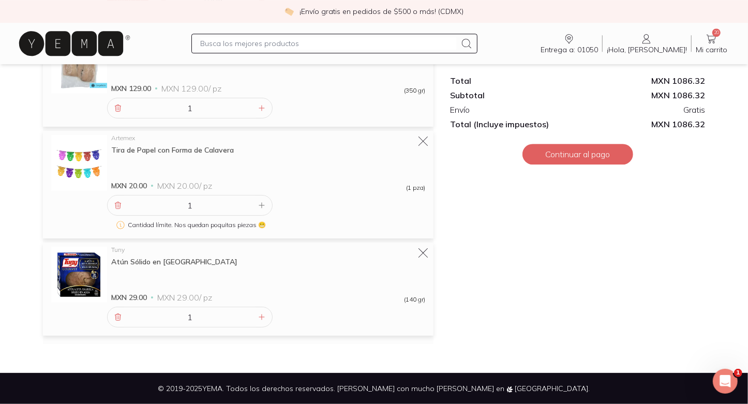
click at [293, 43] on input "text" at bounding box center [328, 43] width 256 height 12
type input "BROCOLI"
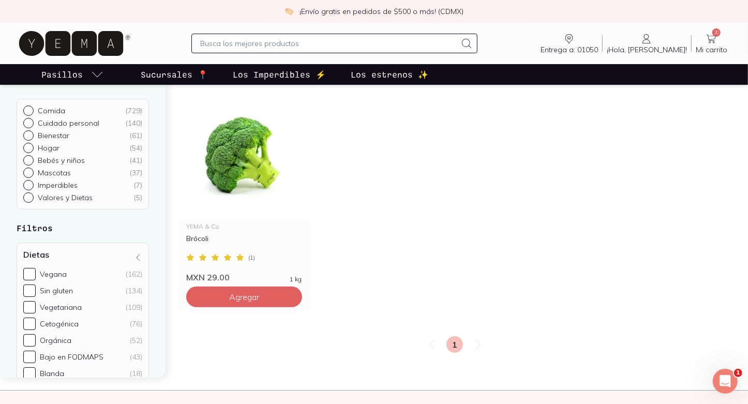
scroll to position [116, 0]
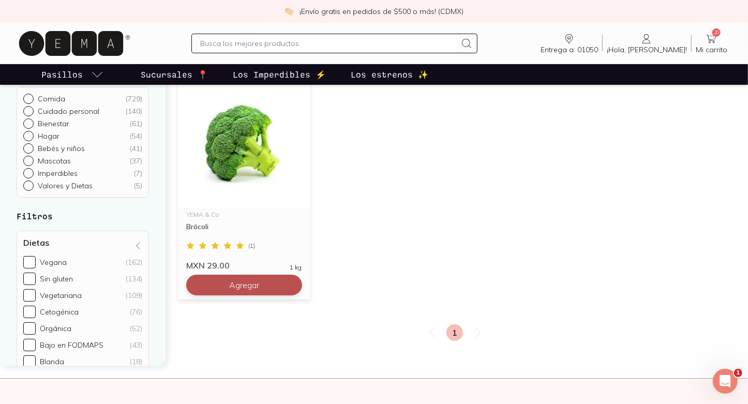
click at [271, 288] on button "Agregar" at bounding box center [244, 285] width 116 height 21
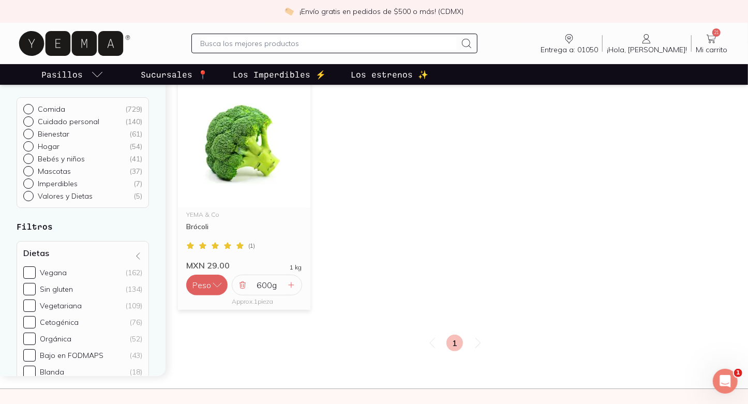
click at [710, 37] on icon at bounding box center [711, 39] width 12 height 12
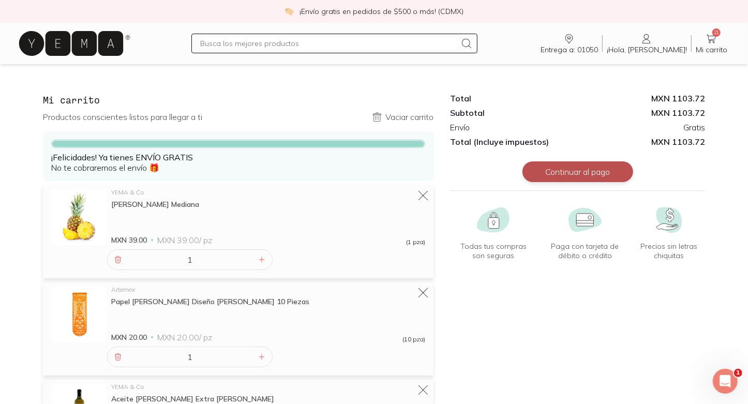
click at [550, 179] on button "Continuar al pago" at bounding box center [578, 171] width 111 height 21
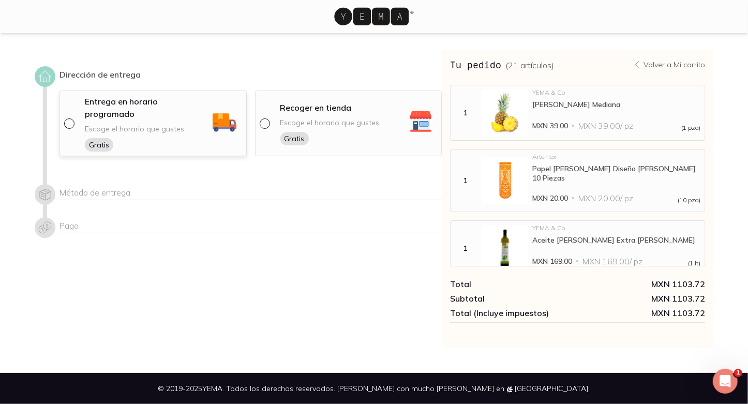
click at [151, 124] on span "Escoge el horario que gustes" at bounding box center [134, 129] width 99 height 10
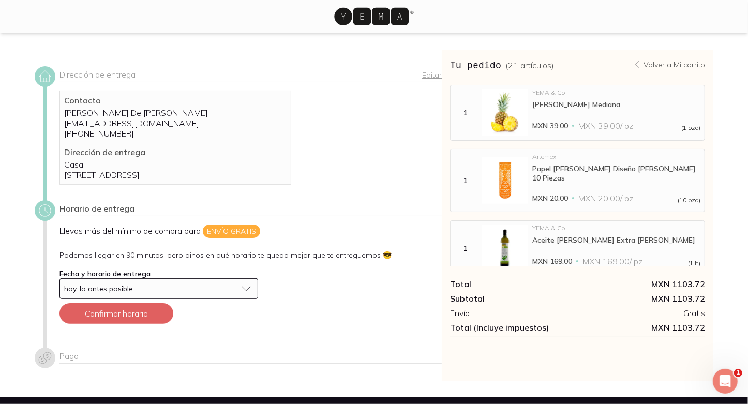
click at [147, 293] on div "hoy, lo antes posible" at bounding box center [150, 288] width 173 height 9
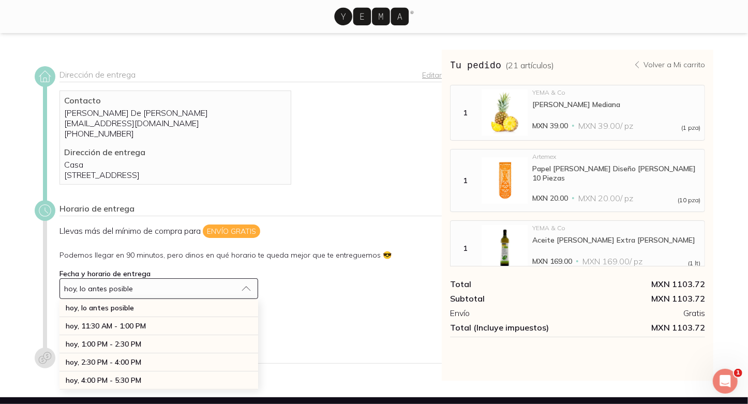
click at [147, 299] on button "hoy, lo antes posible" at bounding box center [159, 288] width 199 height 21
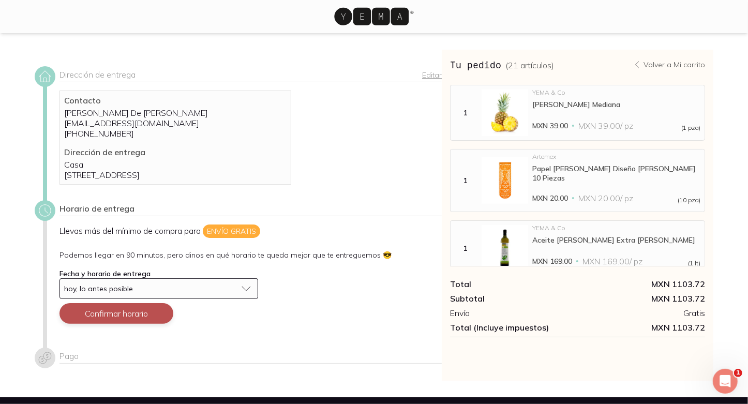
click at [130, 324] on button "Confirmar horario" at bounding box center [117, 313] width 114 height 21
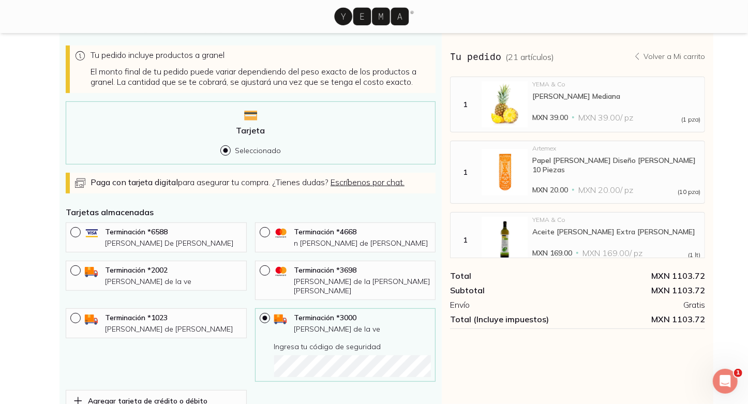
scroll to position [309, 0]
click at [192, 321] on div "Terminación * 1023" at bounding box center [173, 317] width 137 height 11
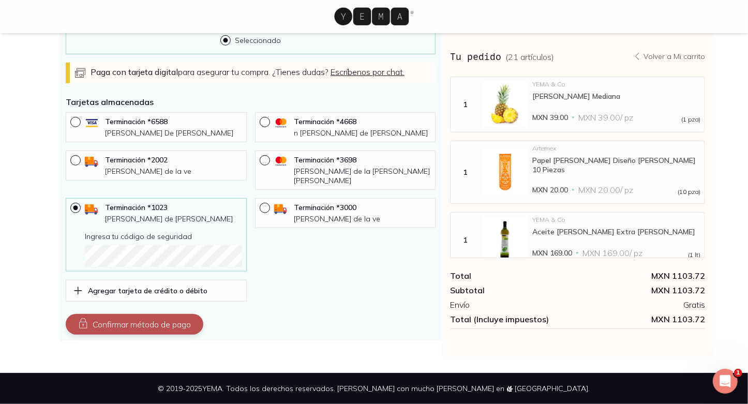
click at [183, 325] on button "Confirmar método de pago" at bounding box center [135, 324] width 138 height 21
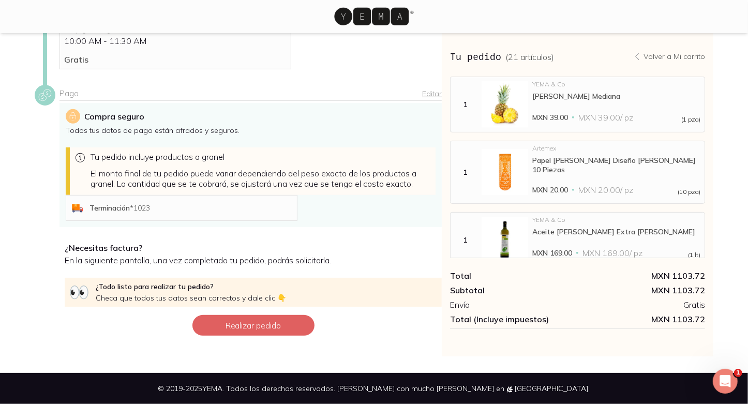
scroll to position [216, 0]
click at [227, 319] on button "Realizar pedido" at bounding box center [253, 325] width 122 height 21
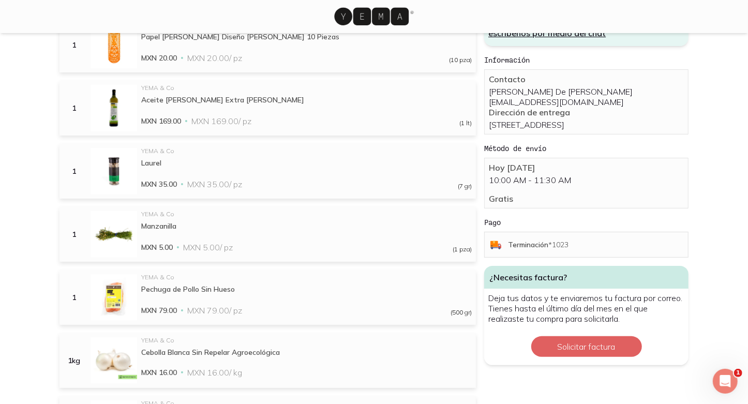
scroll to position [196, 0]
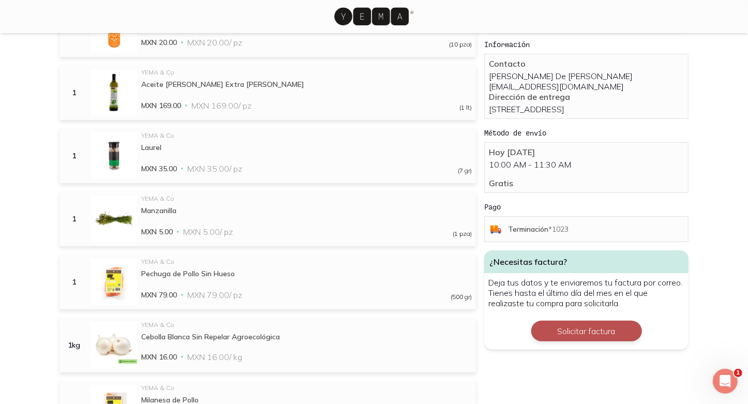
click at [597, 338] on button "Solicitar factura" at bounding box center [586, 331] width 111 height 21
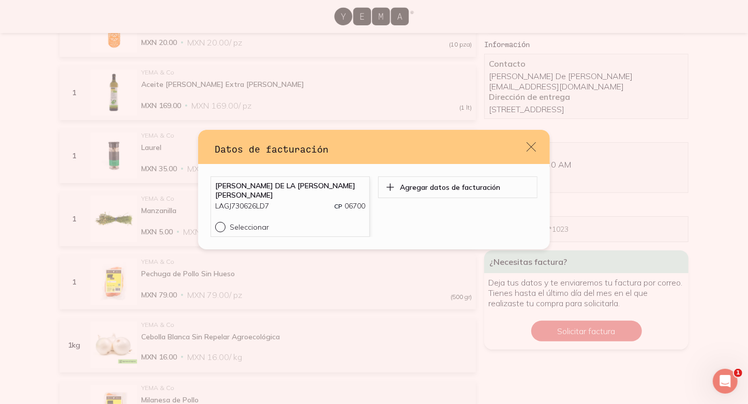
click at [264, 223] on p "Seleccionar" at bounding box center [249, 227] width 39 height 9
click at [224, 222] on input "Seleccionar" at bounding box center [219, 226] width 8 height 8
radio input "true"
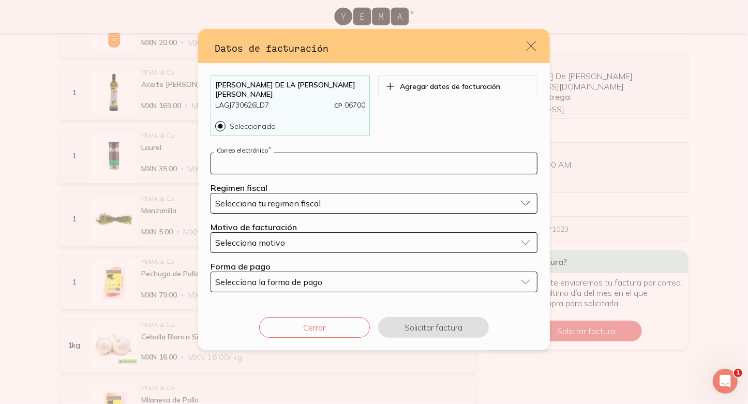
click at [363, 161] on input "default" at bounding box center [374, 163] width 326 height 21
type input "[EMAIL_ADDRESS][DOMAIN_NAME]"
click at [337, 198] on div "Selecciona tu regimen fiscal" at bounding box center [365, 203] width 301 height 10
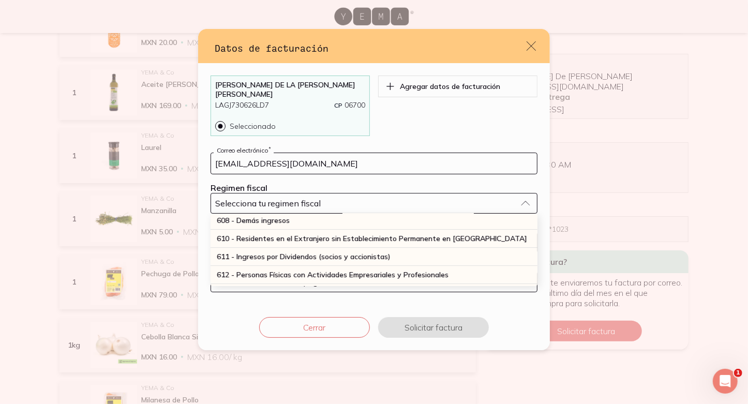
scroll to position [124, 0]
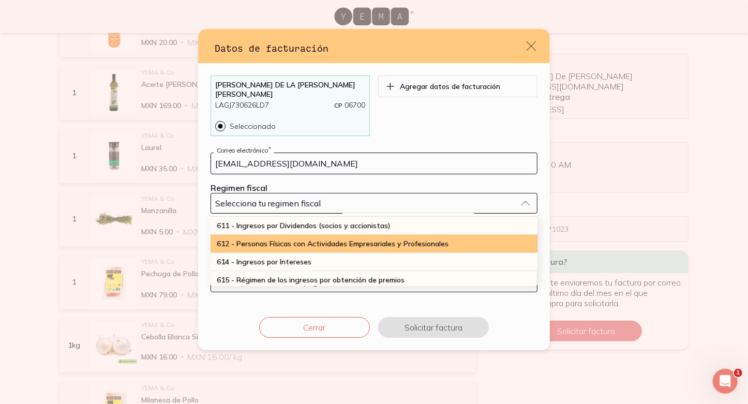
click at [279, 235] on div "612 - Personas Físicas con Actividades Empresariales y Profesionales" at bounding box center [374, 244] width 327 height 18
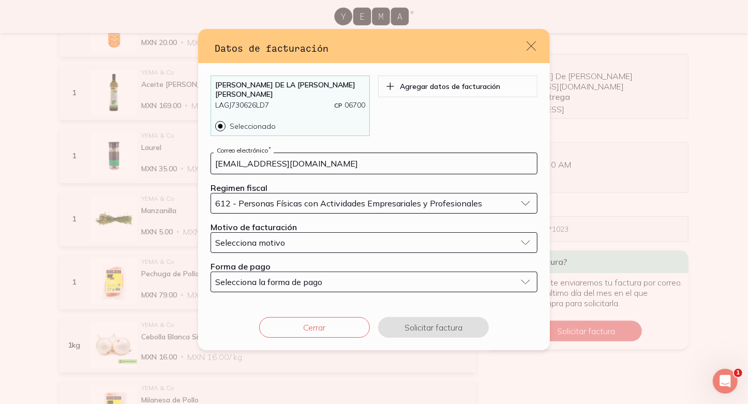
click at [271, 238] on span "Selecciona motivo" at bounding box center [250, 243] width 70 height 10
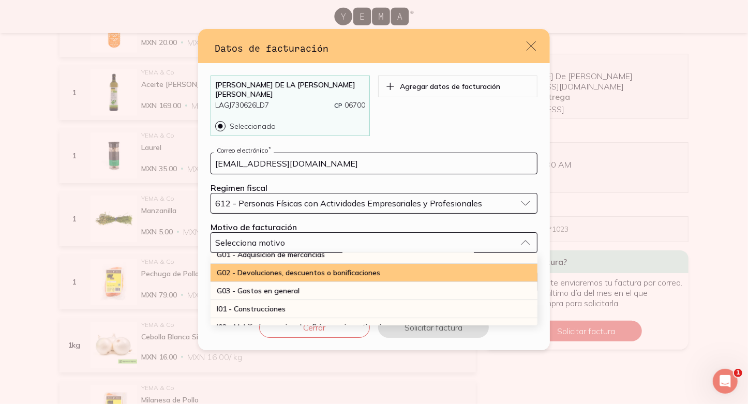
scroll to position [0, 0]
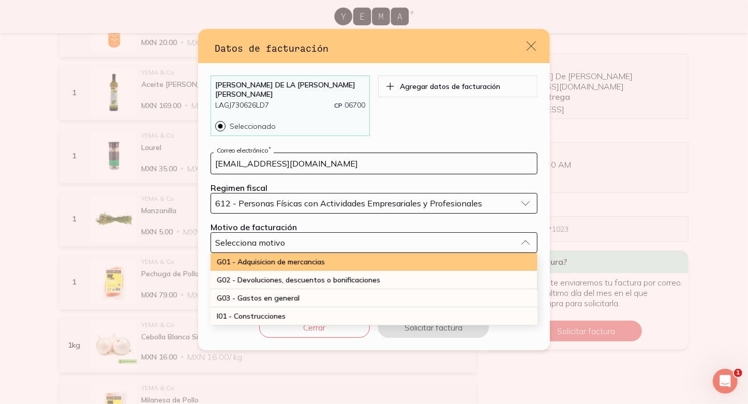
click at [278, 261] on span "G01 - Adquisicion de mercancias" at bounding box center [271, 261] width 108 height 9
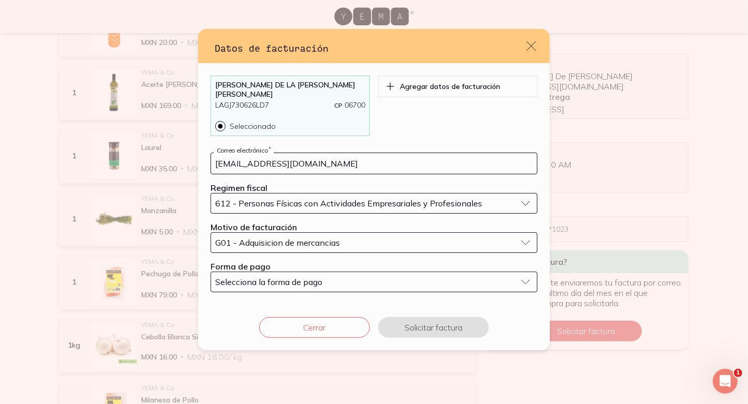
click at [270, 277] on span "Selecciona la forma de pago" at bounding box center [268, 282] width 107 height 10
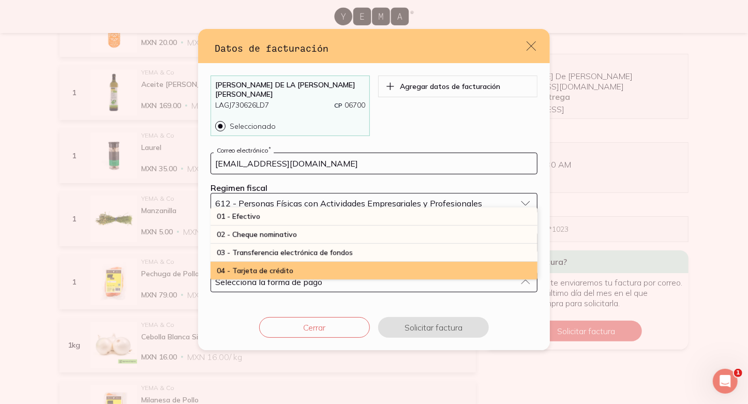
click at [273, 266] on span "04 - Tarjeta de crédito" at bounding box center [255, 270] width 77 height 9
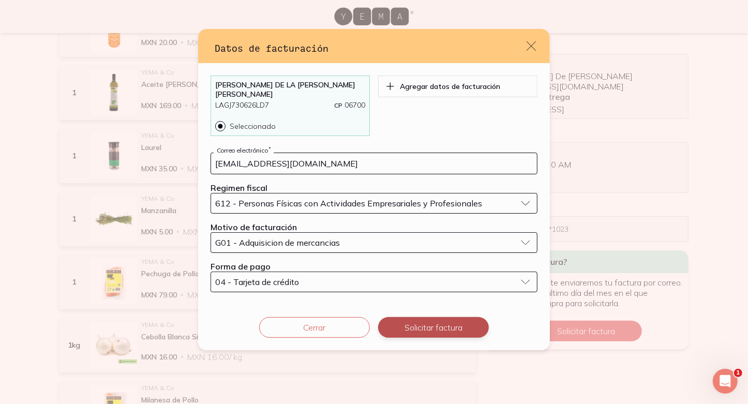
click at [442, 318] on button "Solicitar factura" at bounding box center [433, 327] width 111 height 21
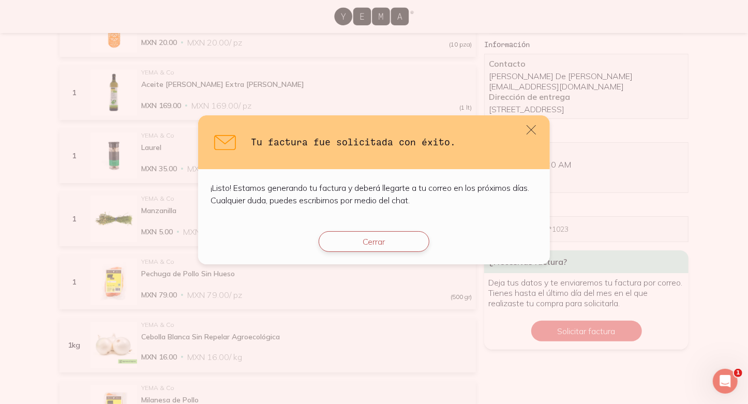
click at [388, 245] on button "Cerrar" at bounding box center [374, 241] width 111 height 21
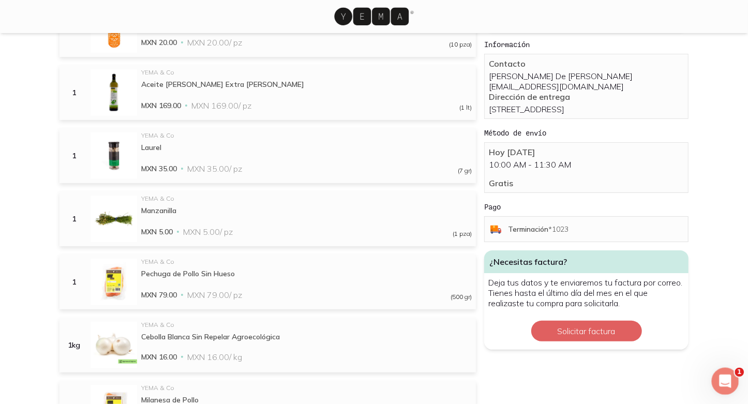
click at [722, 388] on div "Abrir Intercom Messenger" at bounding box center [724, 380] width 34 height 34
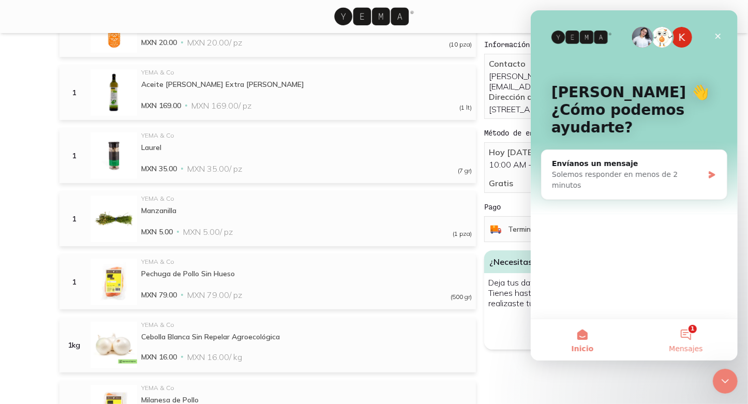
click at [680, 332] on button "1 Mensajes" at bounding box center [685, 339] width 103 height 41
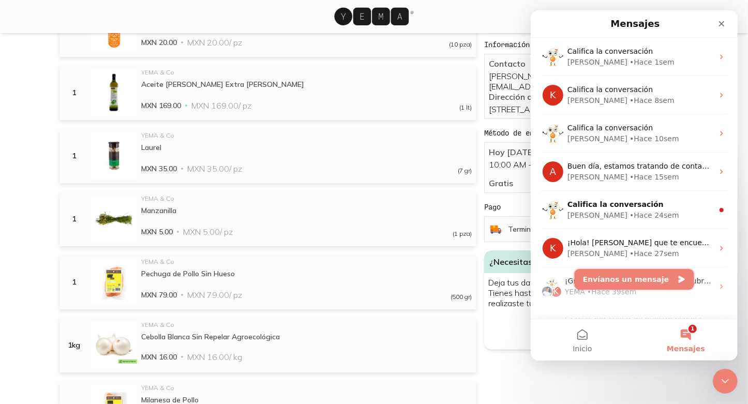
click at [639, 274] on button "Envíanos un mensaje" at bounding box center [634, 279] width 120 height 21
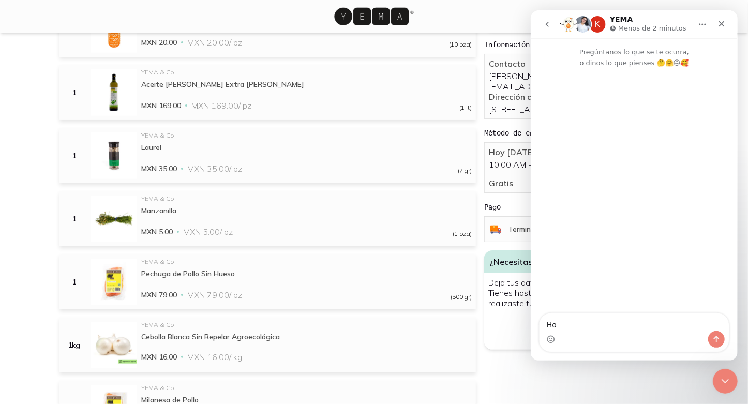
type textarea "H"
type textarea "Buen d´a, una [PERSON_NAME]. Cuando abriran YEMA Coyoacan de nuevo?"
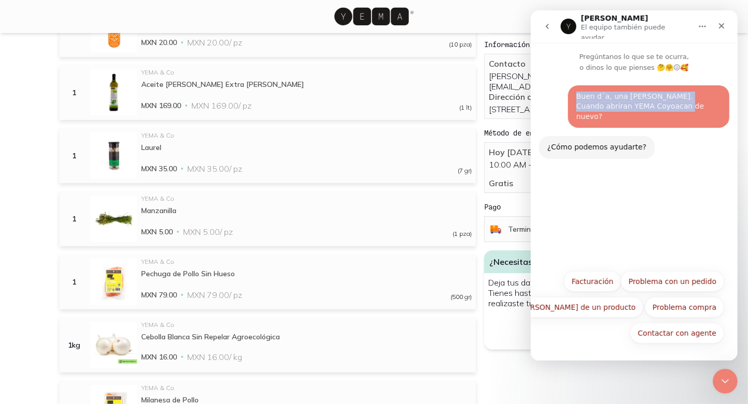
drag, startPoint x: 655, startPoint y: 107, endPoint x: 579, endPoint y: 70, distance: 83.8
click at [579, 73] on div "Buen d´a, una [PERSON_NAME]. Cuando abriran YEMA Coyoacan de nuevo? [PERSON_NAM…" at bounding box center [633, 122] width 207 height 98
click at [610, 307] on button "[PERSON_NAME] de un producto" at bounding box center [576, 307] width 133 height 21
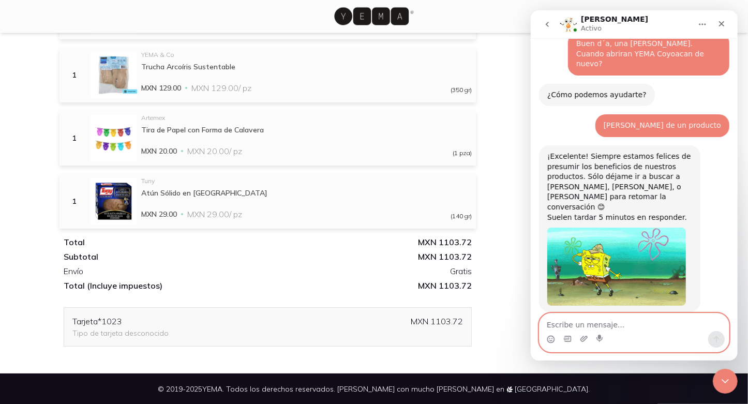
scroll to position [240, 0]
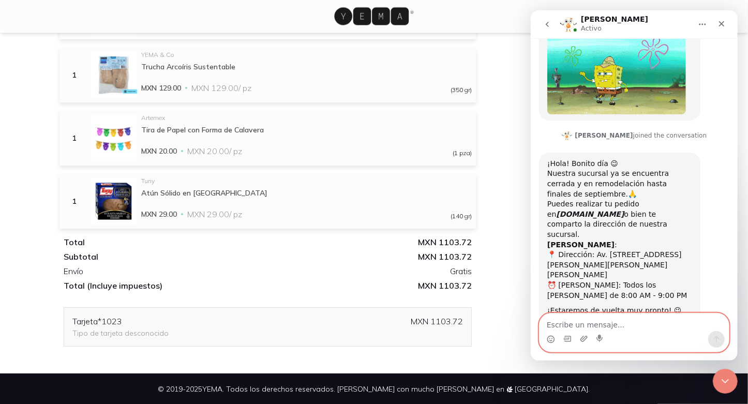
click at [606, 326] on textarea "Escribe un mensaje..." at bounding box center [633, 323] width 189 height 18
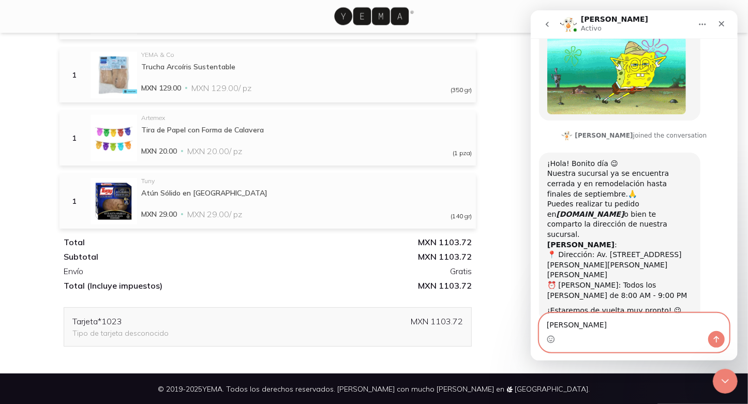
type textarea "Gracias"
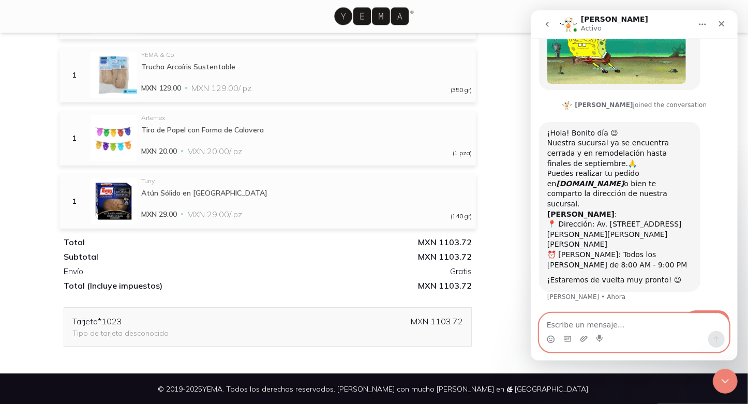
scroll to position [270, 0]
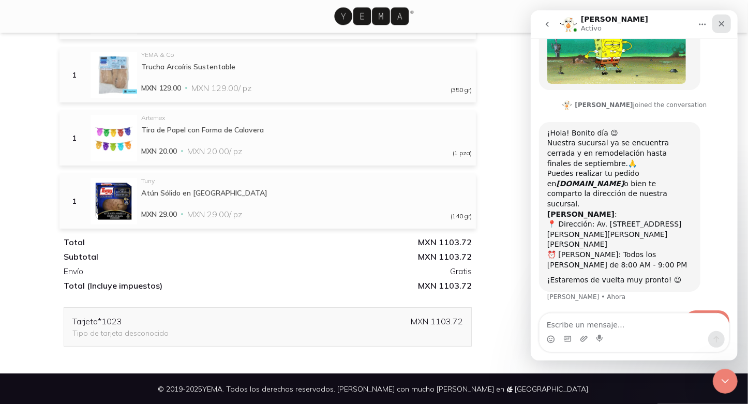
click at [721, 22] on icon "Cerrar" at bounding box center [721, 24] width 8 height 8
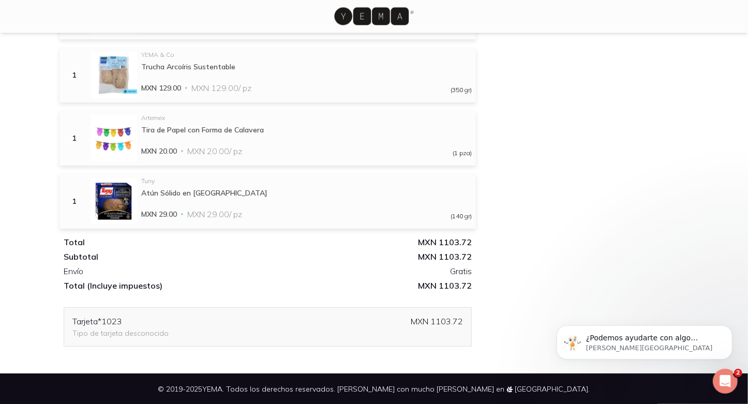
scroll to position [0, 0]
click at [631, 331] on div "¿Podemos ayudarte con algo adicional por el momento? [PERSON_NAME][GEOGRAPHIC_D…" at bounding box center [644, 342] width 176 height 34
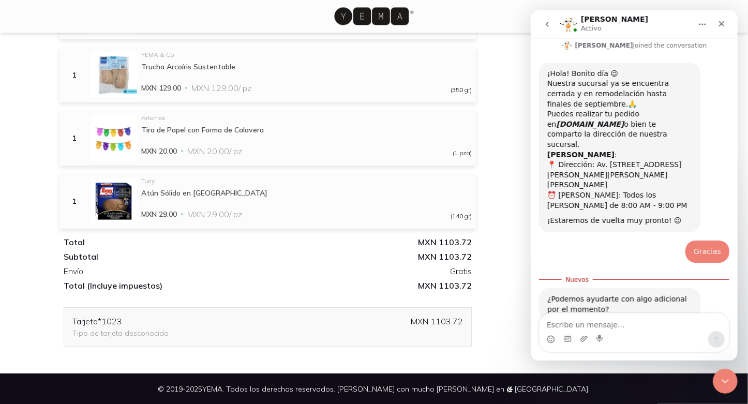
scroll to position [329, 0]
click at [606, 338] on div "Intercom Messenger" at bounding box center [633, 339] width 189 height 17
click at [606, 319] on textarea "Escribe un mensaje..." at bounding box center [633, 323] width 189 height 18
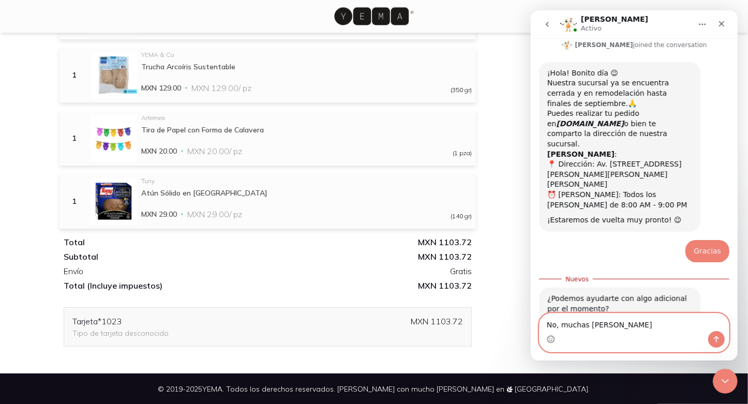
type textarea "No, muchas gracias"
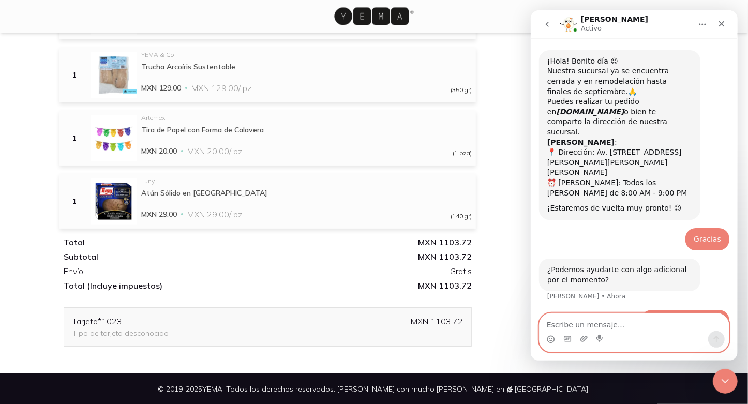
scroll to position [343, 0]
click at [724, 27] on icon "Cerrar" at bounding box center [721, 24] width 8 height 8
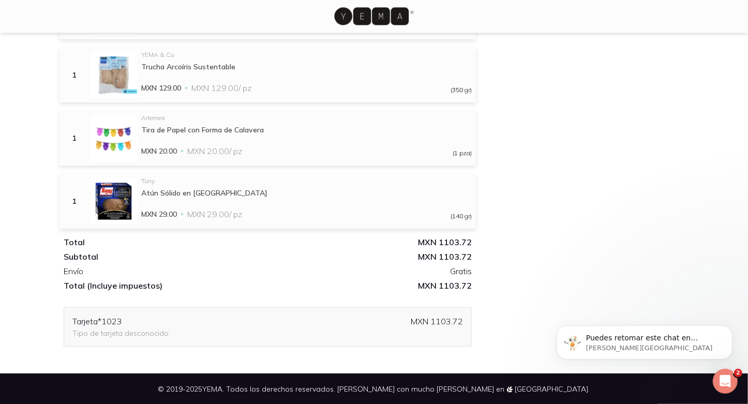
scroll to position [0, 0]
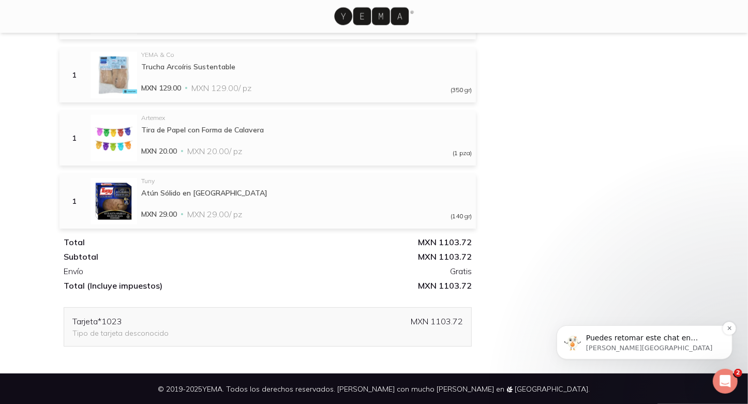
click at [668, 343] on div "Puedes retomar este chat en cualquier momento, será un gusto ayudarte💬 🙏🏼🤩" at bounding box center [652, 337] width 137 height 13
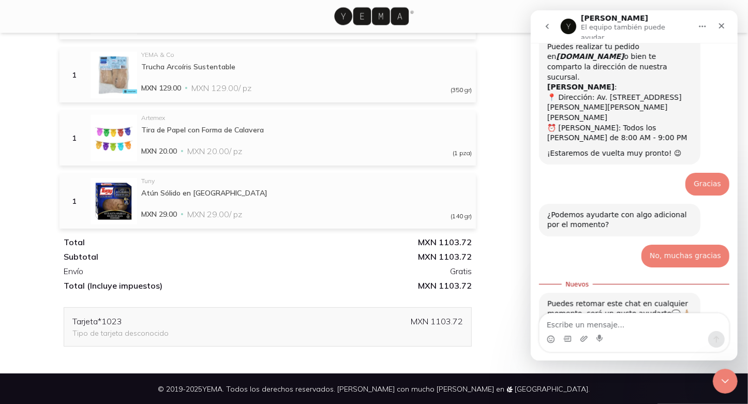
scroll to position [401, 0]
click at [551, 339] on icon "Selector de emoji" at bounding box center [550, 339] width 8 height 8
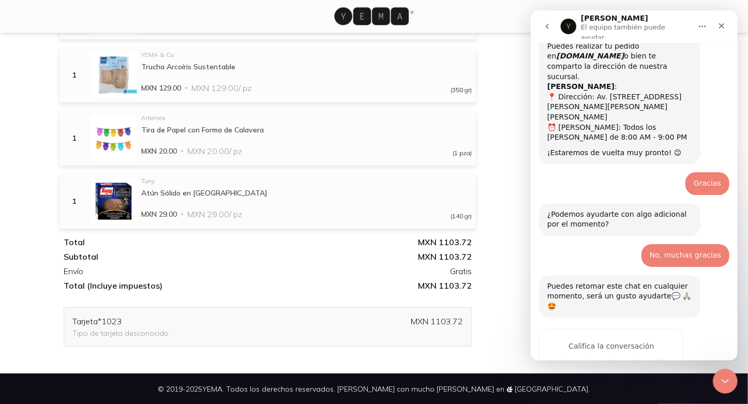
scroll to position [359, 0]
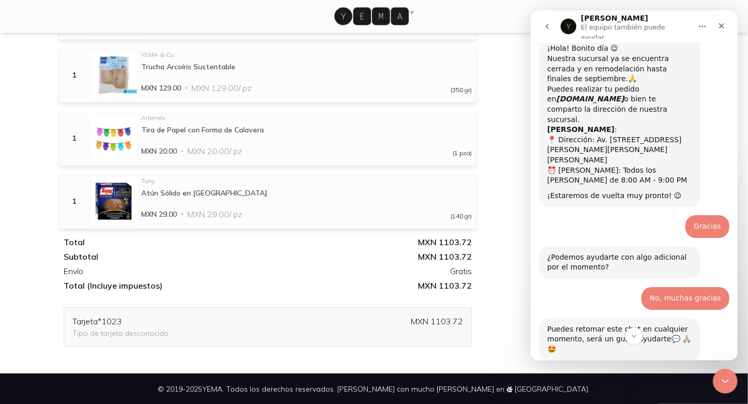
click at [686, 287] on div "No, muchas gracias [PERSON_NAME][GEOGRAPHIC_DATA]" at bounding box center [685, 298] width 88 height 23
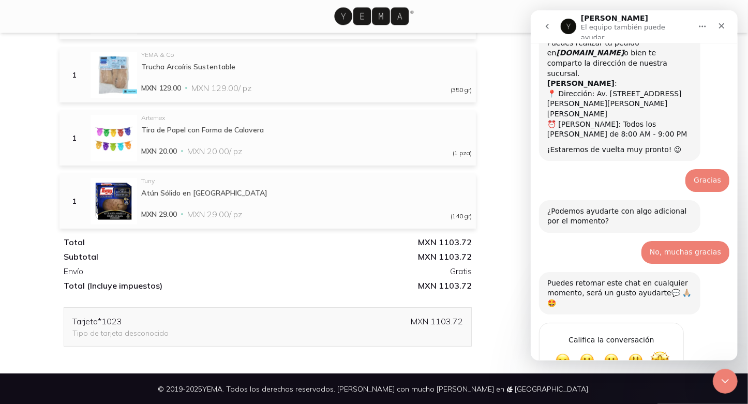
click at [662, 352] on span "Increíble" at bounding box center [659, 361] width 19 height 19
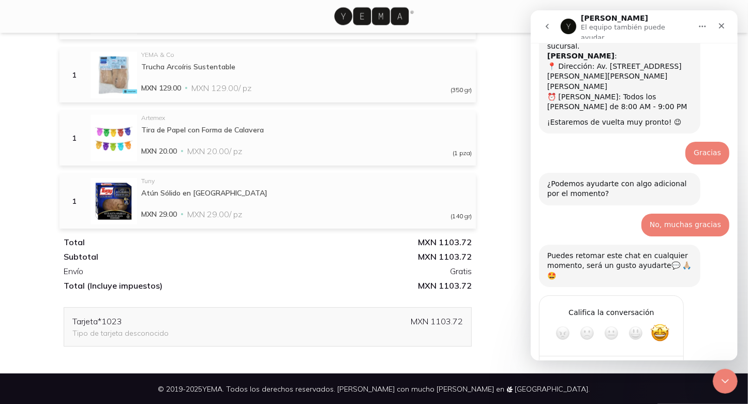
scroll to position [433, 0]
click at [722, 23] on icon "Cerrar" at bounding box center [722, 26] width 6 height 6
